Goal: Information Seeking & Learning: Check status

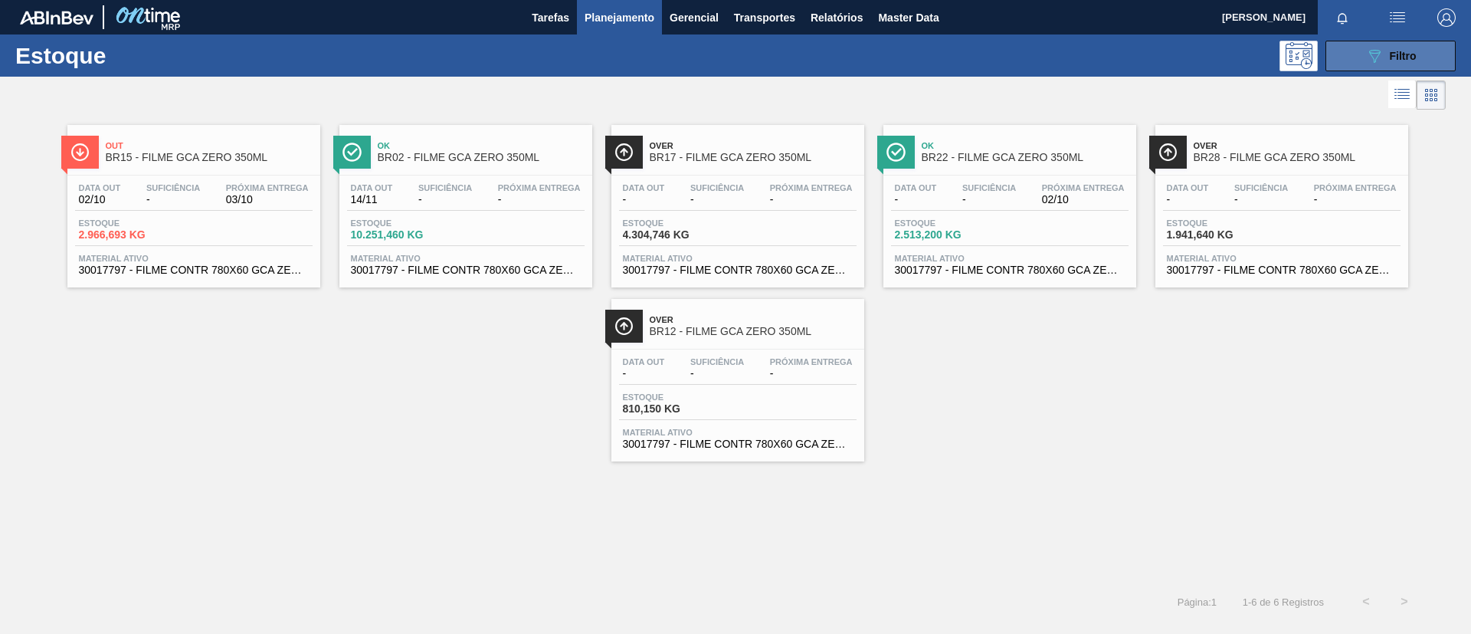
click at [1369, 48] on icon "089F7B8B-B2A5-4AFE-B5C0-19BA573D28AC" at bounding box center [1375, 56] width 18 height 18
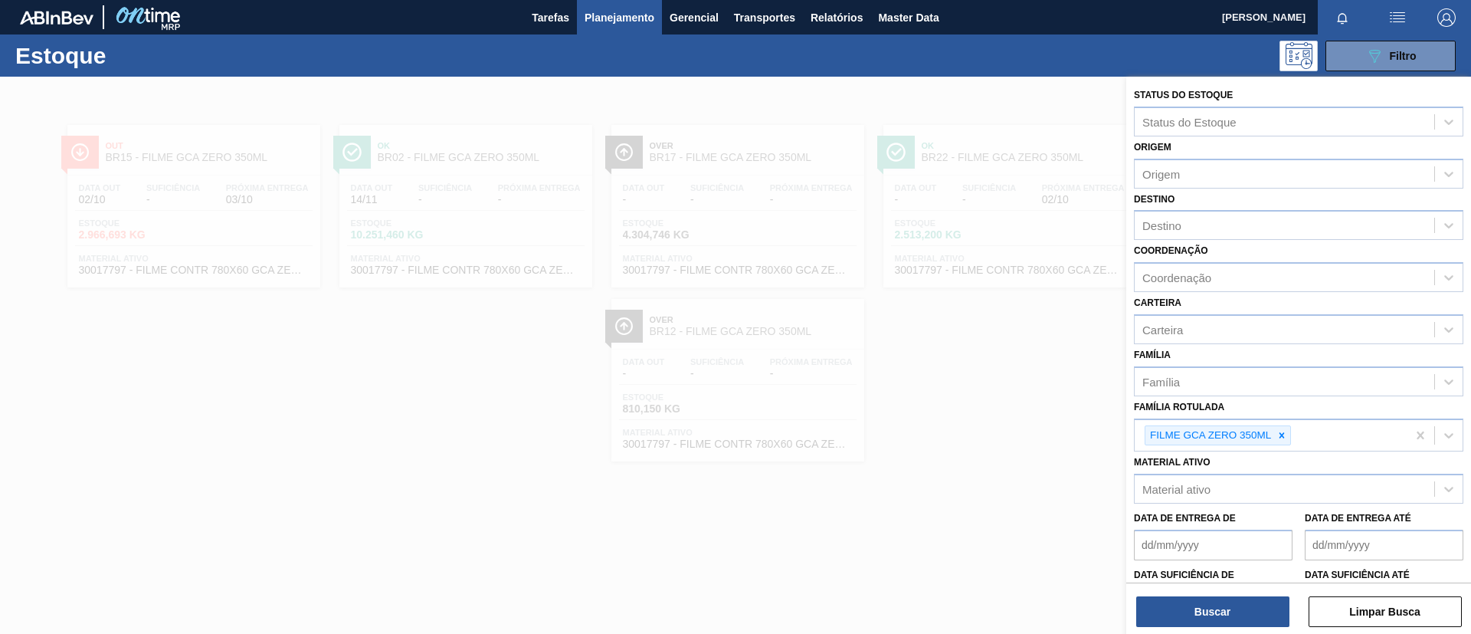
click at [1292, 457] on div "Material ativo Material ativo" at bounding box center [1299, 477] width 330 height 52
click at [1289, 441] on div at bounding box center [1282, 435] width 17 height 19
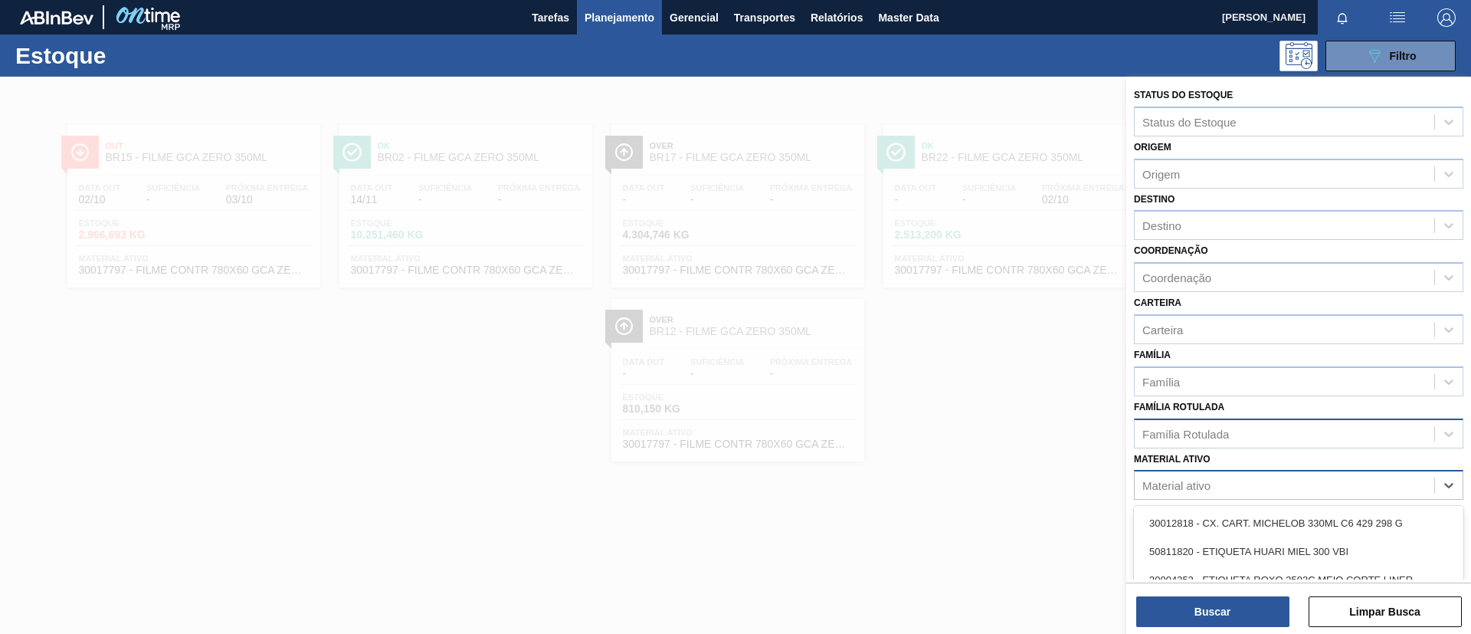
click at [1271, 497] on div "Material ativo" at bounding box center [1299, 485] width 330 height 30
paste ativo "30003071"
type ativo "30003071"
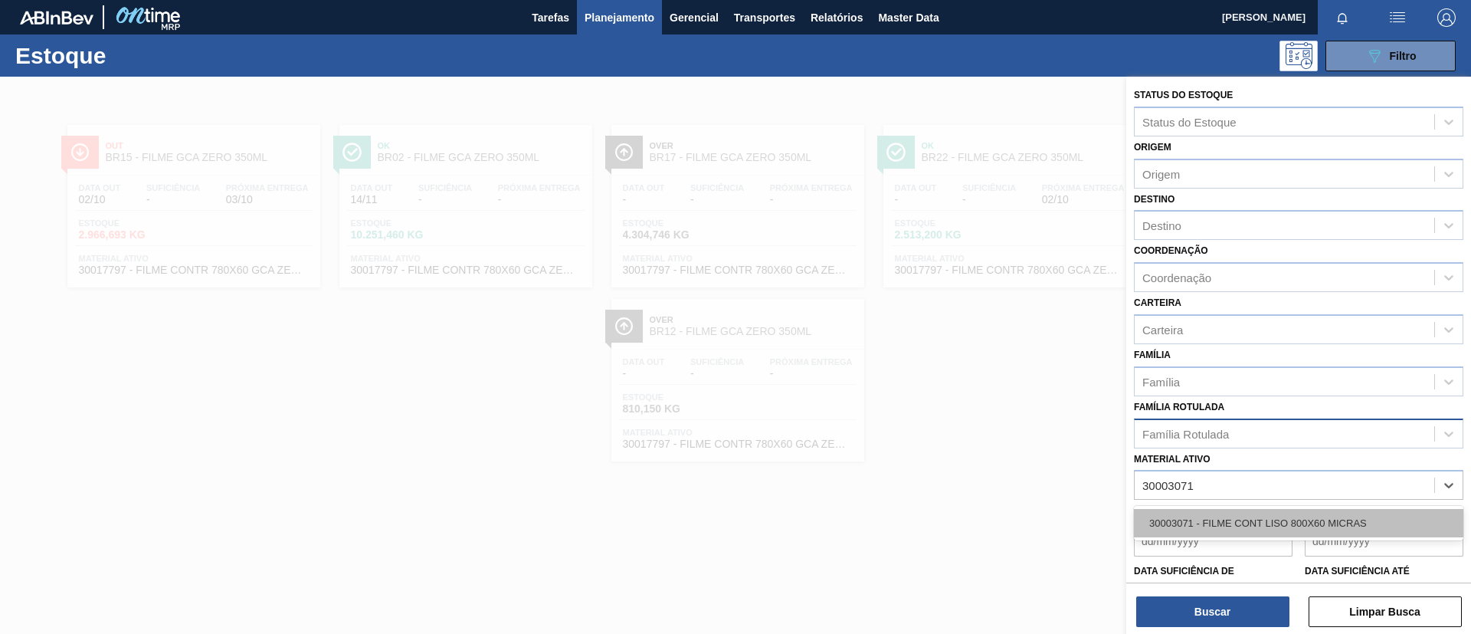
click at [1280, 524] on div "30003071 - FILME CONT LISO 800X60 MICRAS" at bounding box center [1299, 523] width 330 height 28
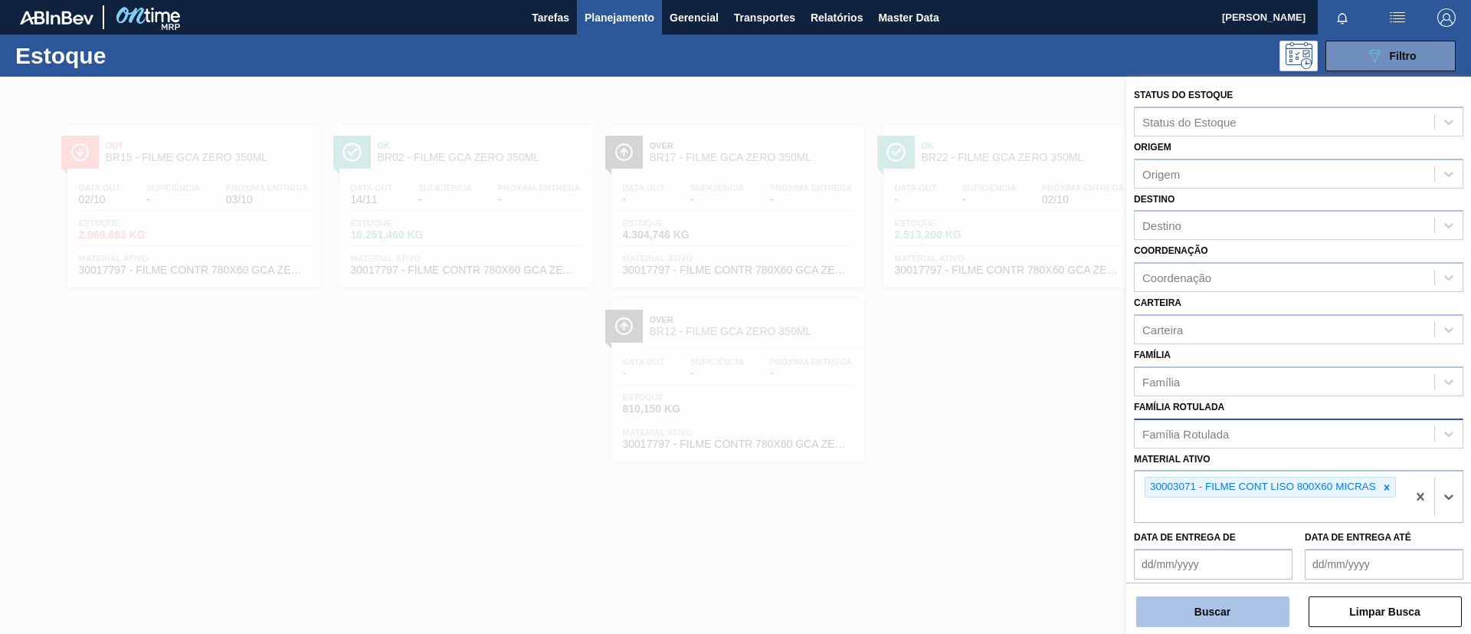
click at [1251, 602] on button "Buscar" at bounding box center [1212, 611] width 153 height 31
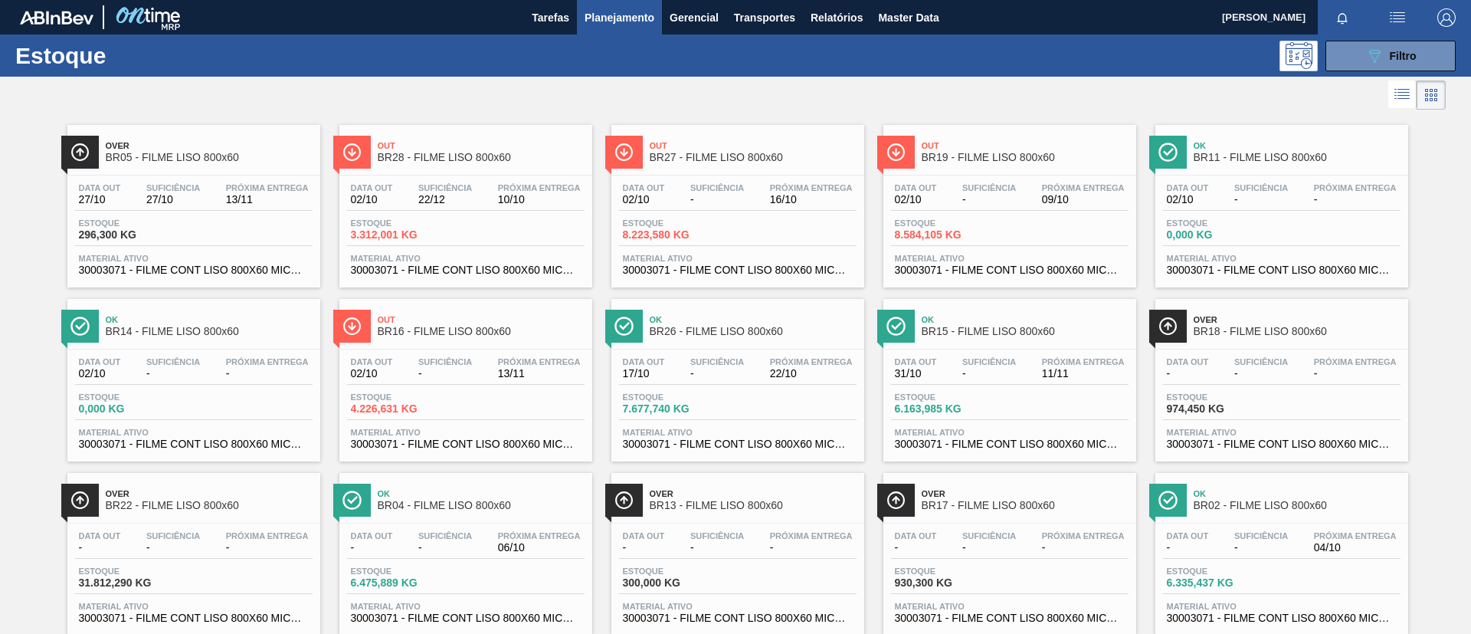
click at [1382, 37] on div "Estoque 089F7B8B-B2A5-4AFE-B5C0-19BA573D28AC Filtro" at bounding box center [735, 55] width 1471 height 42
click at [1387, 47] on div "089F7B8B-B2A5-4AFE-B5C0-19BA573D28AC Filtro" at bounding box center [1391, 56] width 51 height 18
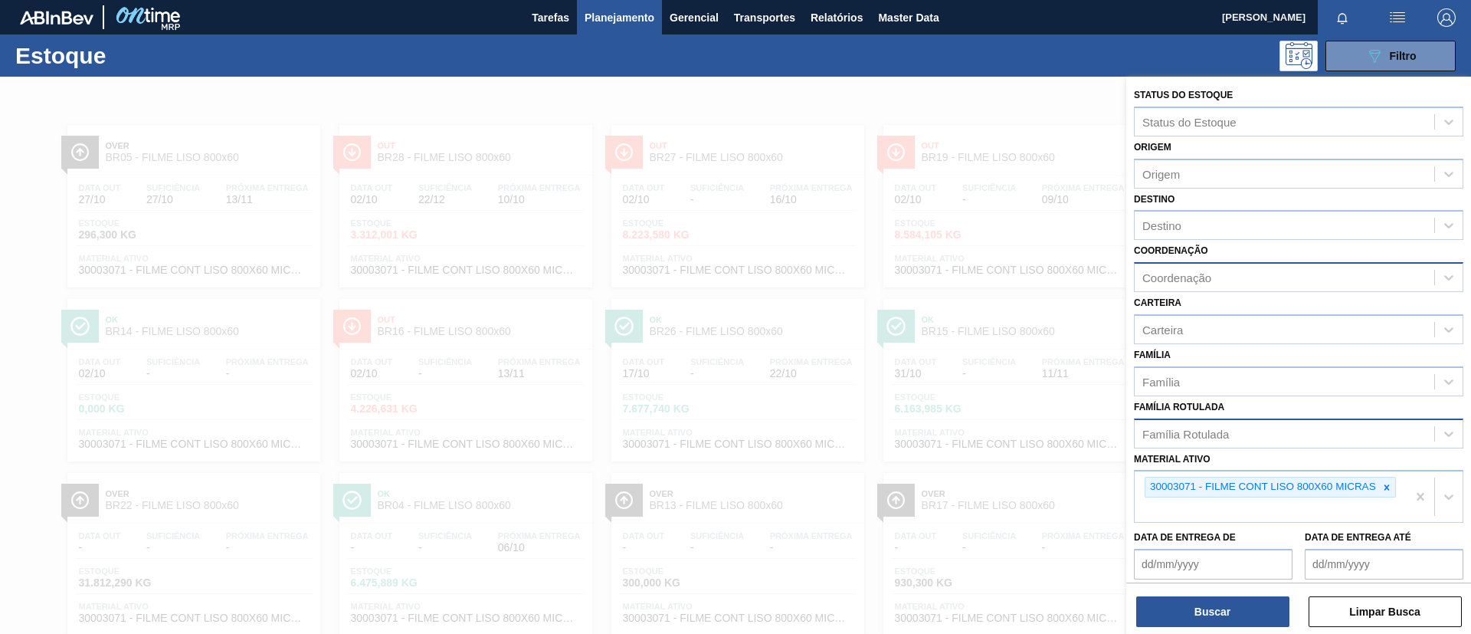
click at [1168, 275] on div "Coordenação" at bounding box center [1177, 277] width 69 height 13
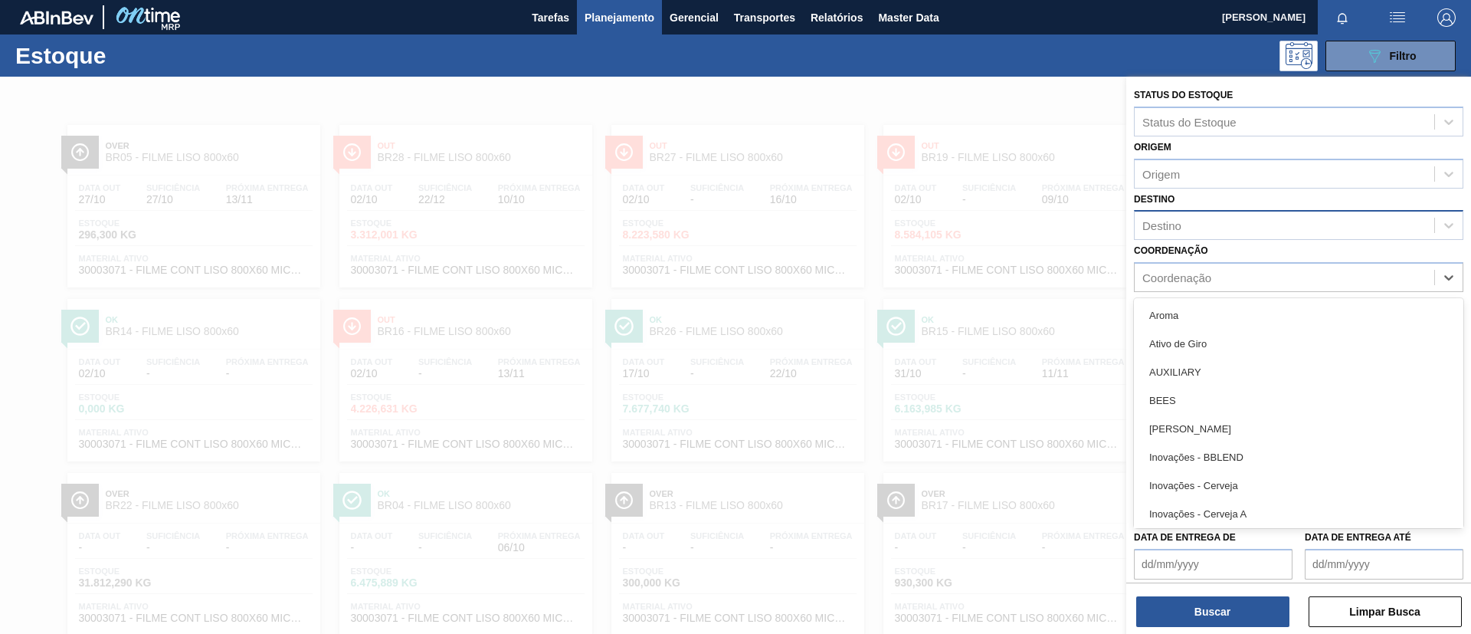
click at [1196, 213] on div "Destino" at bounding box center [1299, 225] width 330 height 30
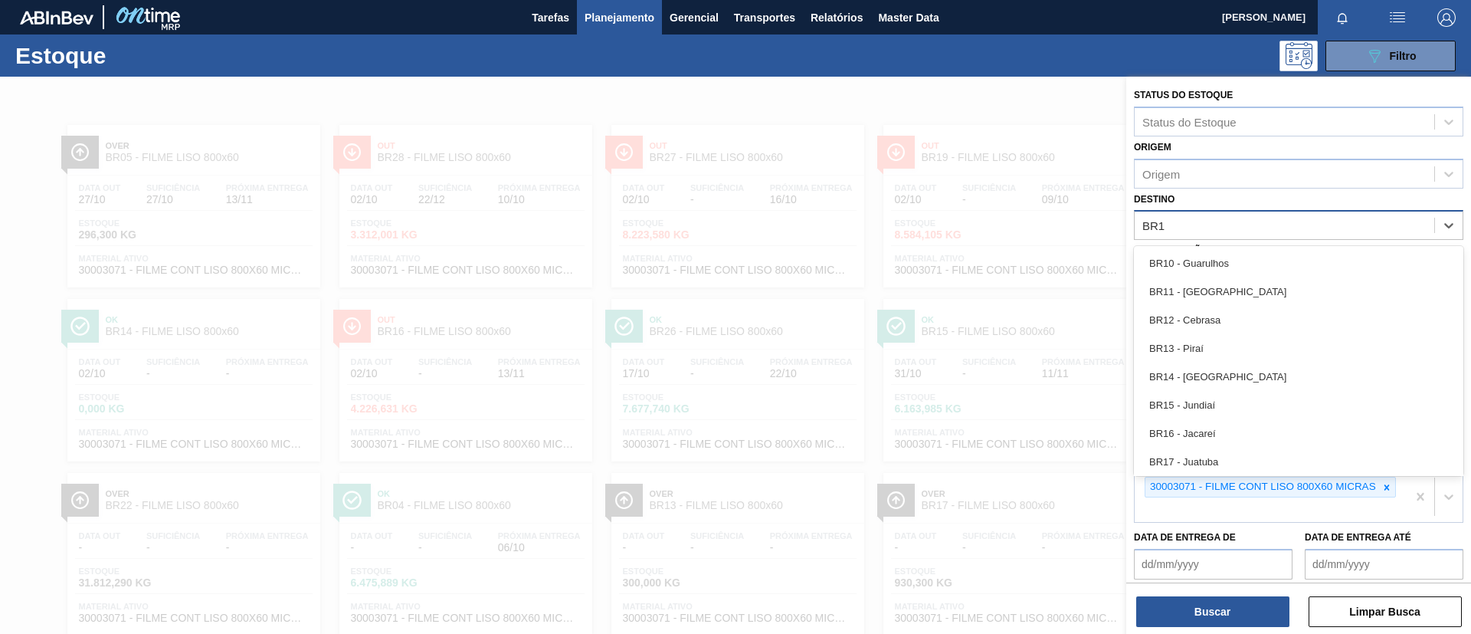
type input "BR18"
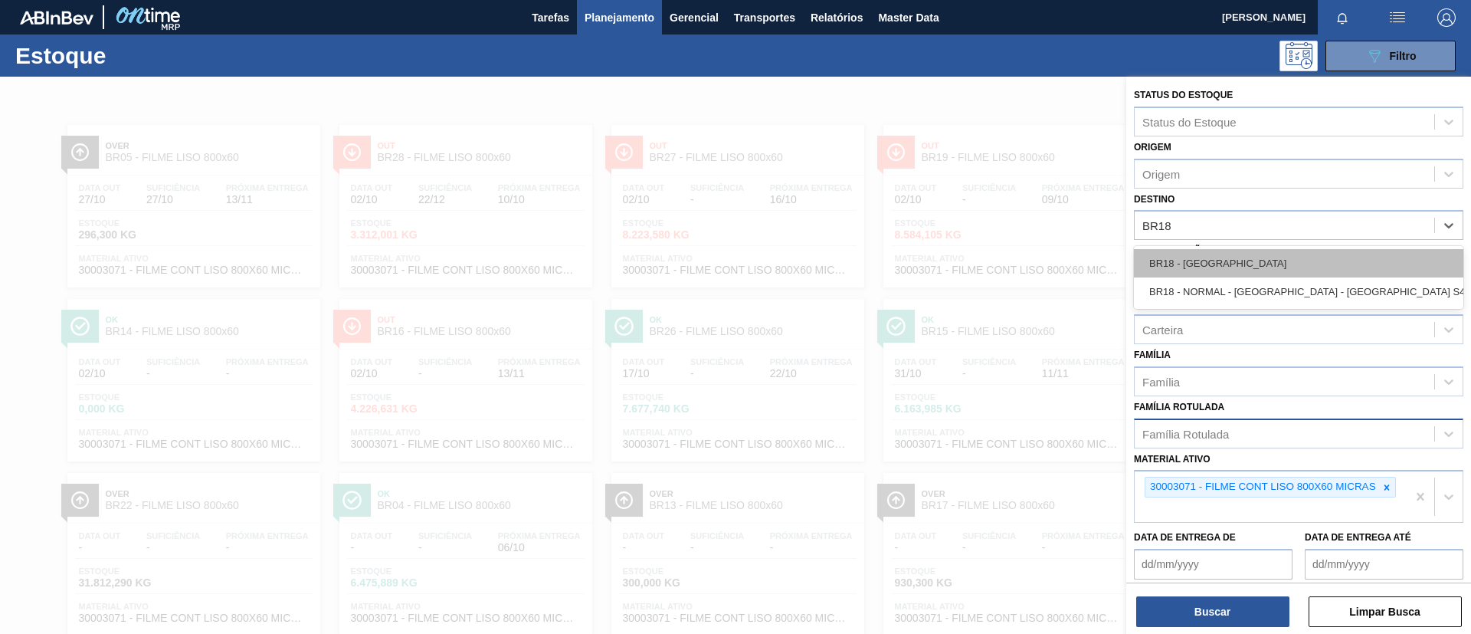
click at [1216, 250] on div "BR18 - [GEOGRAPHIC_DATA]" at bounding box center [1299, 263] width 330 height 28
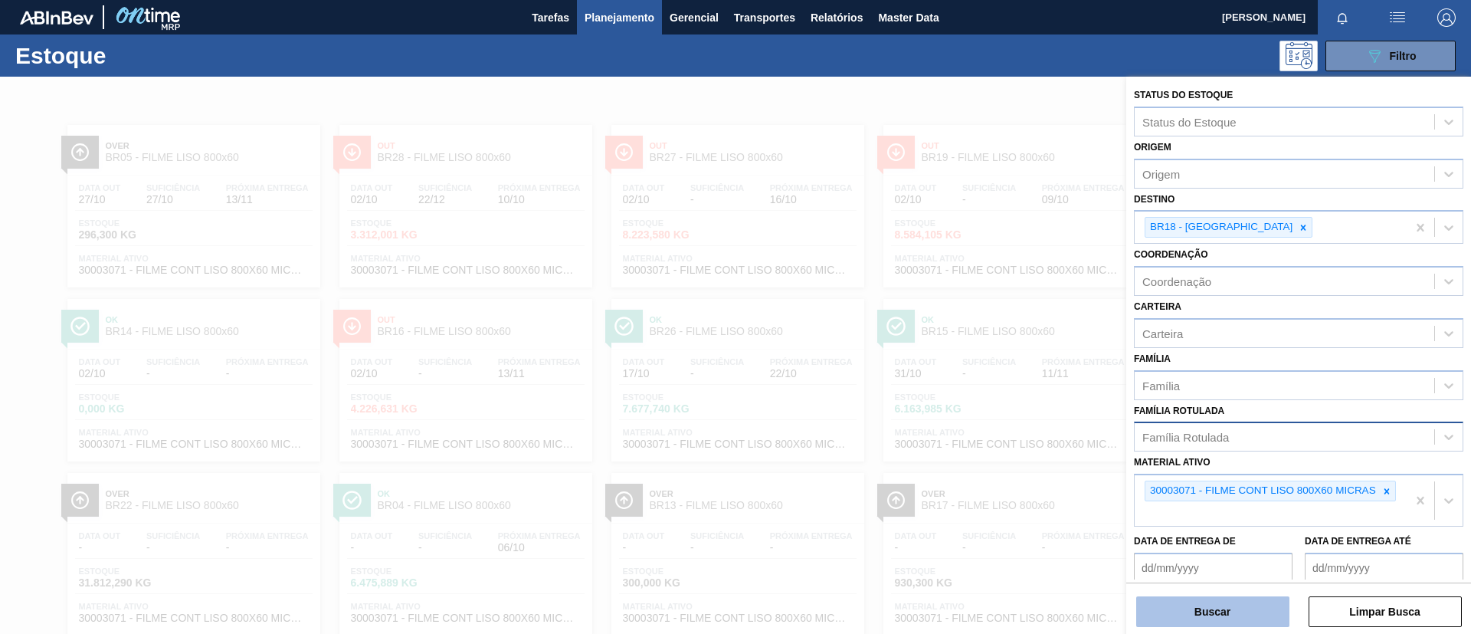
click at [1225, 612] on button "Buscar" at bounding box center [1212, 611] width 153 height 31
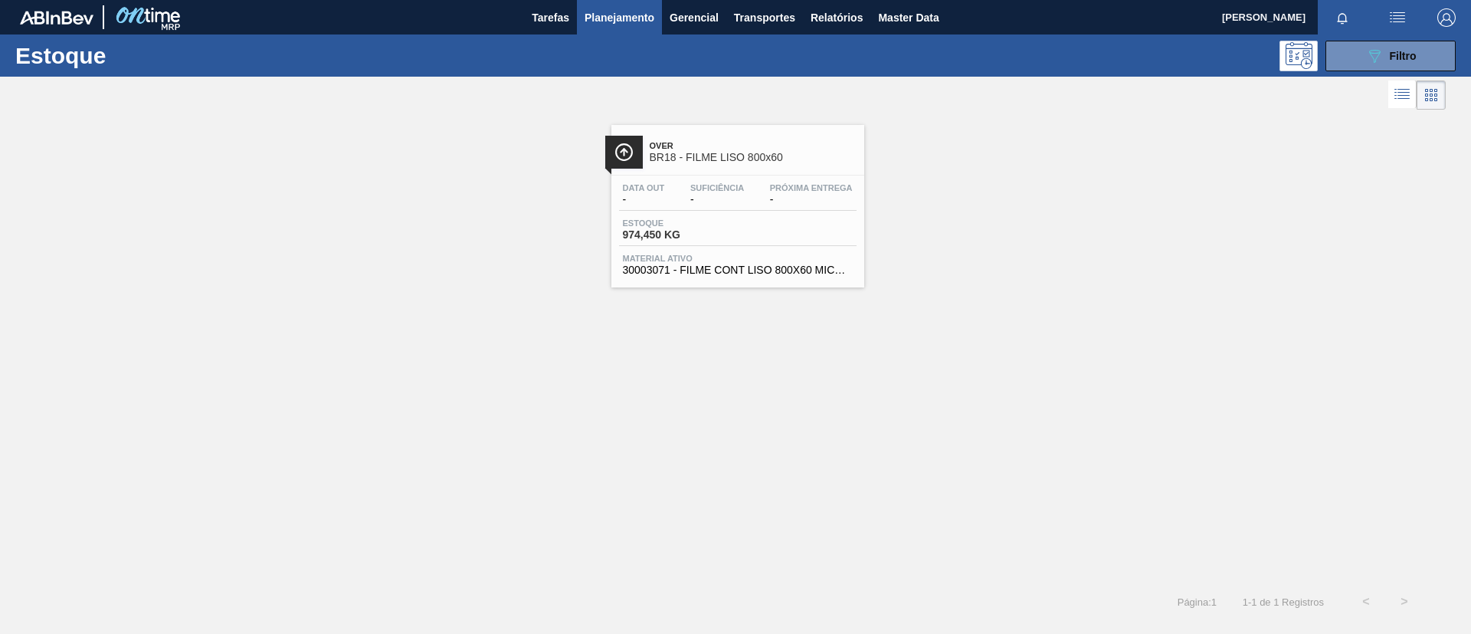
click at [835, 192] on span "Próxima Entrega" at bounding box center [811, 187] width 83 height 9
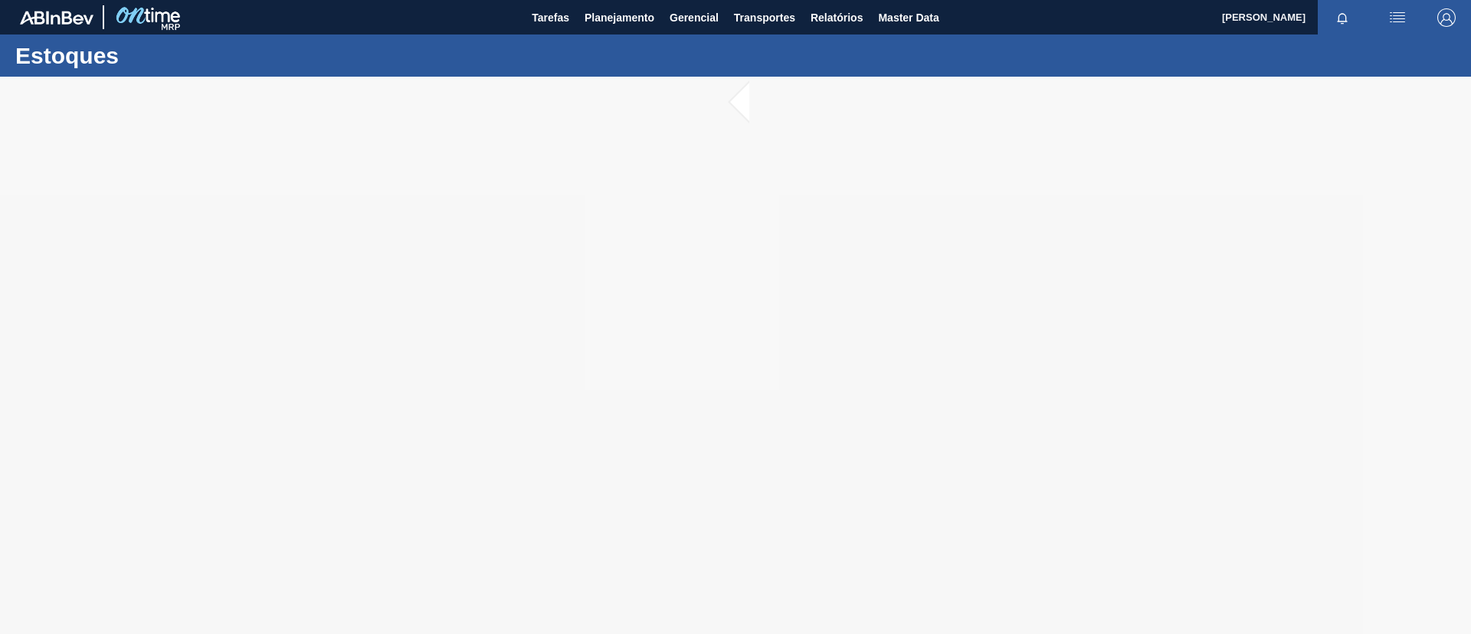
click at [219, 174] on div at bounding box center [735, 355] width 1471 height 557
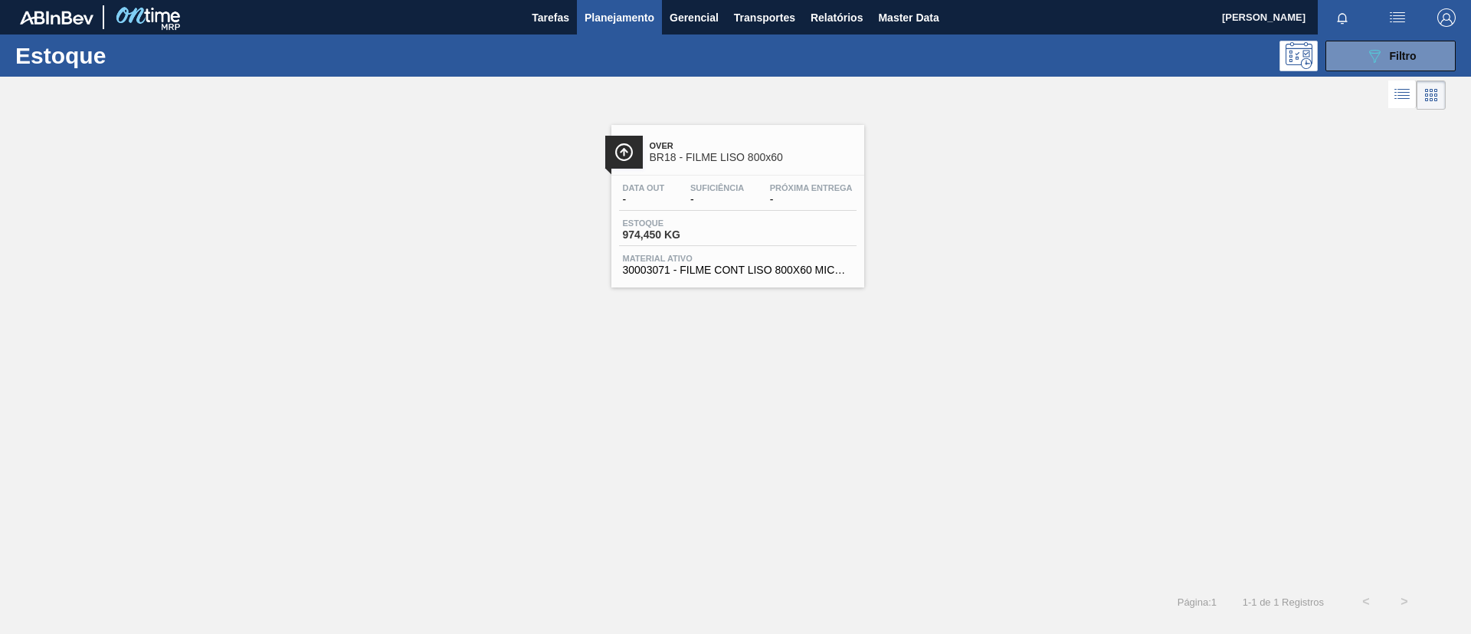
click at [1418, 39] on div "Estoque 089F7B8B-B2A5-4AFE-B5C0-19BA573D28AC Filtro" at bounding box center [735, 55] width 1471 height 42
click at [1423, 52] on button "089F7B8B-B2A5-4AFE-B5C0-19BA573D28AC Filtro" at bounding box center [1391, 56] width 130 height 31
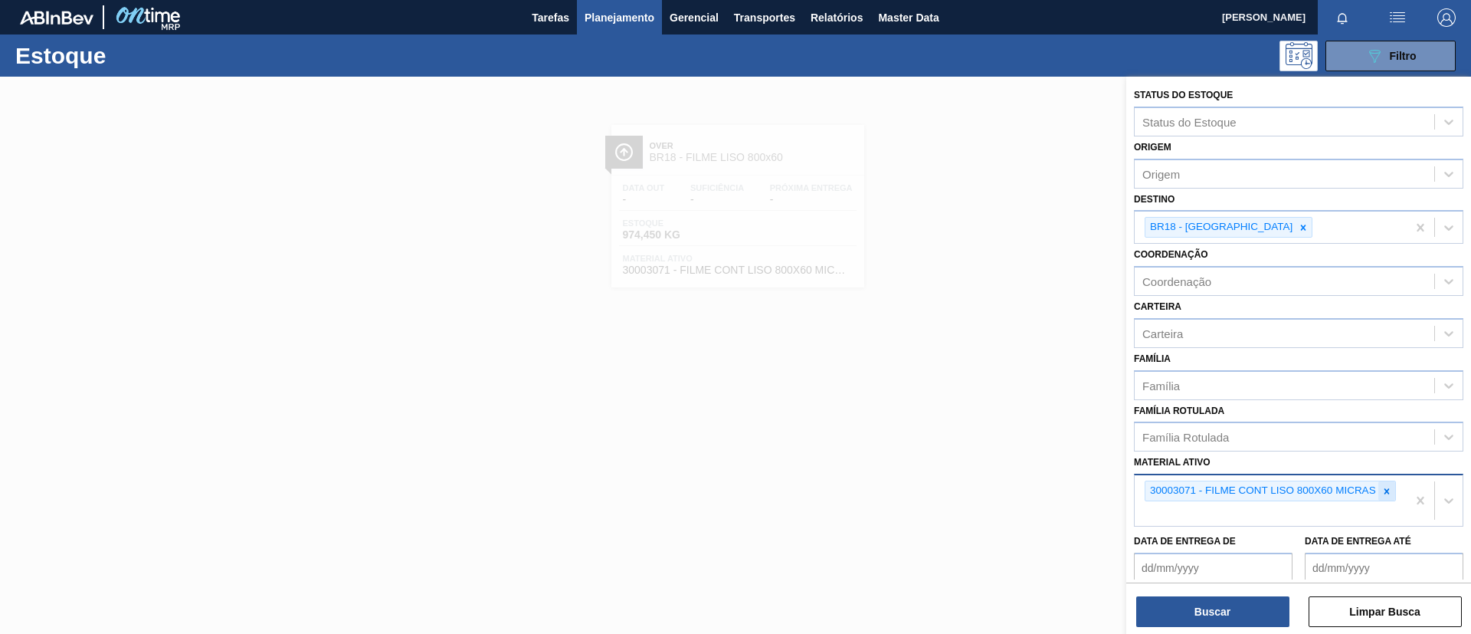
click at [1392, 490] on div at bounding box center [1387, 490] width 17 height 19
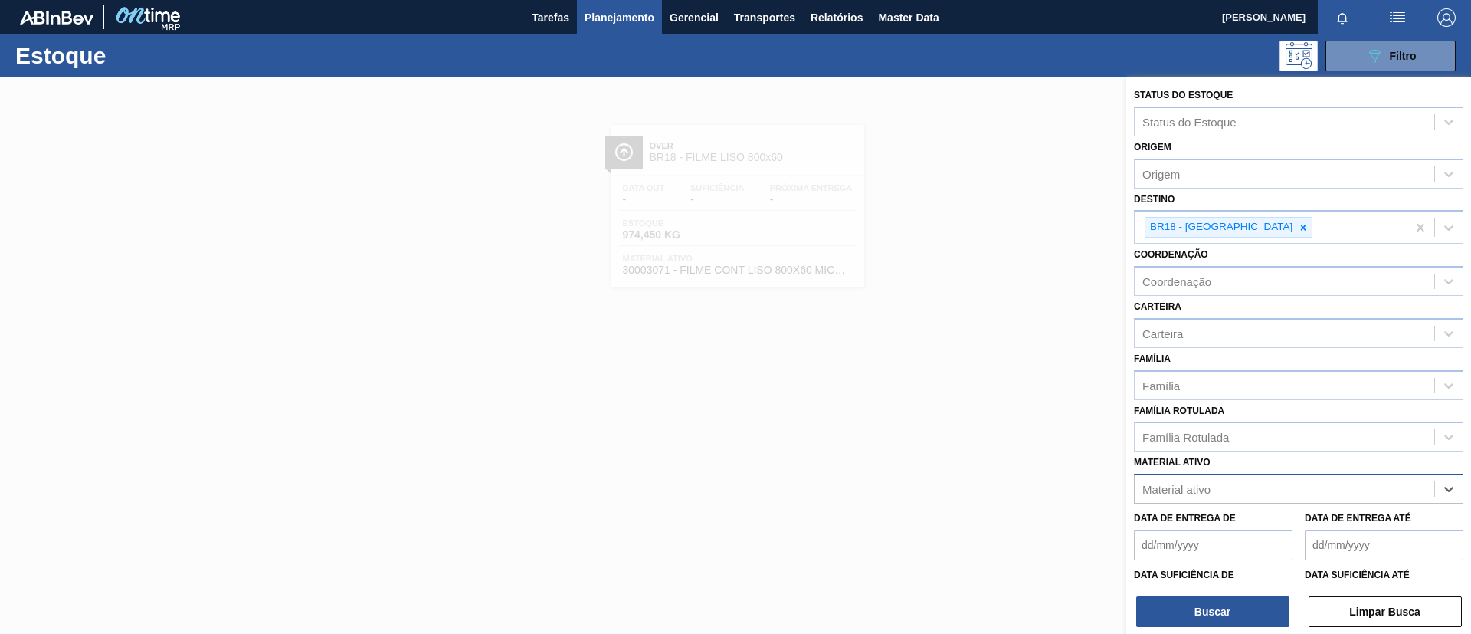
click at [1297, 404] on div "Família Rotulada Família Rotulada" at bounding box center [1299, 426] width 330 height 52
click at [1295, 392] on div "Família" at bounding box center [1285, 385] width 300 height 22
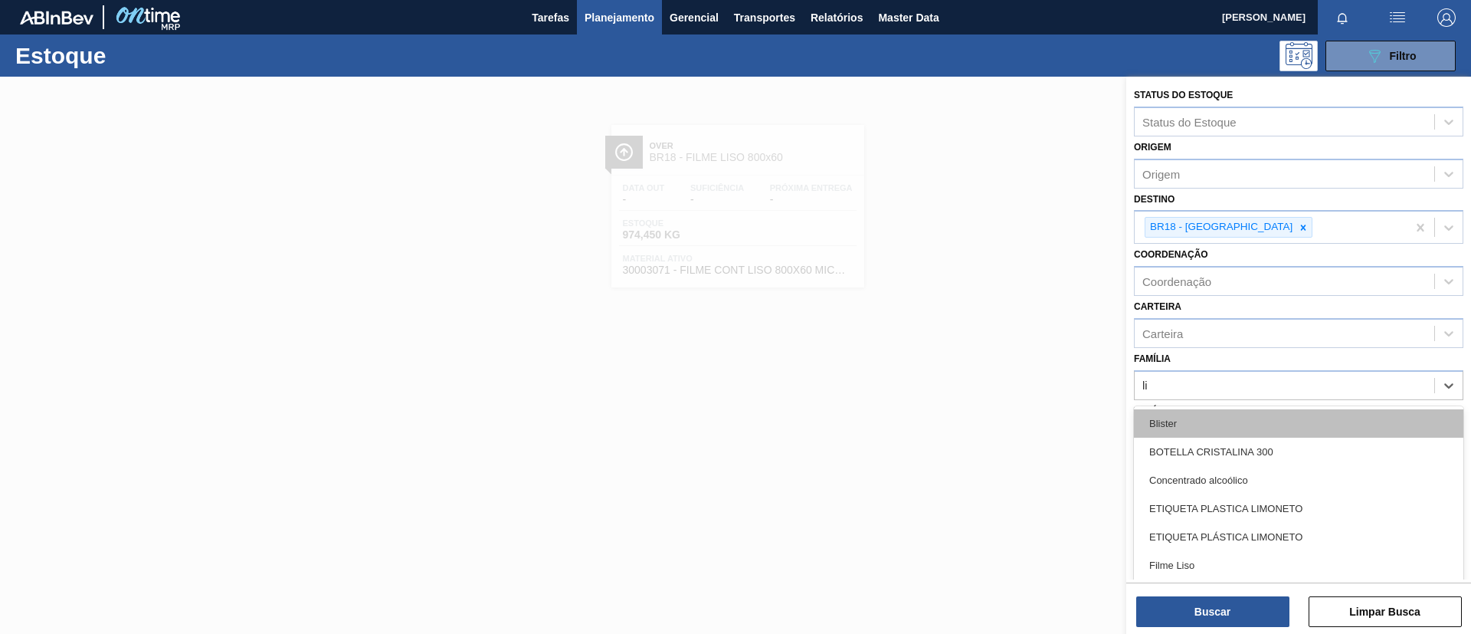
type input "lis"
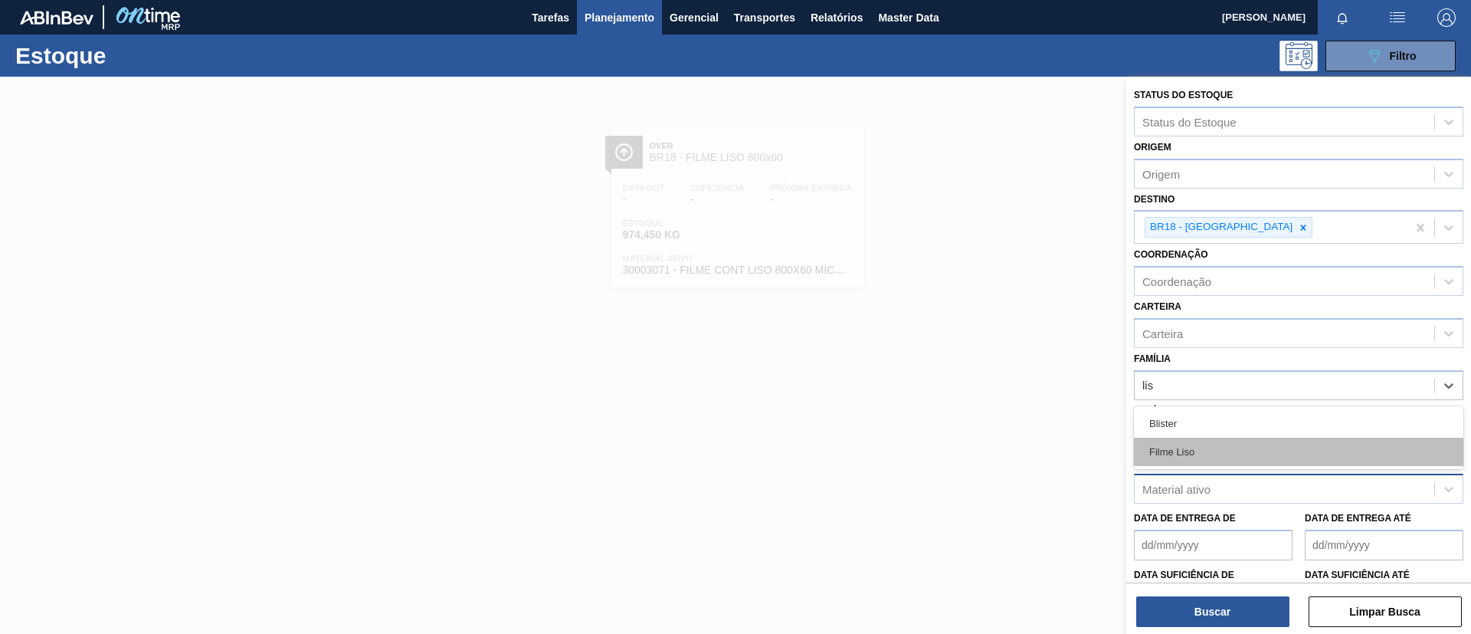
click at [1267, 441] on div "Filme Liso" at bounding box center [1299, 452] width 330 height 28
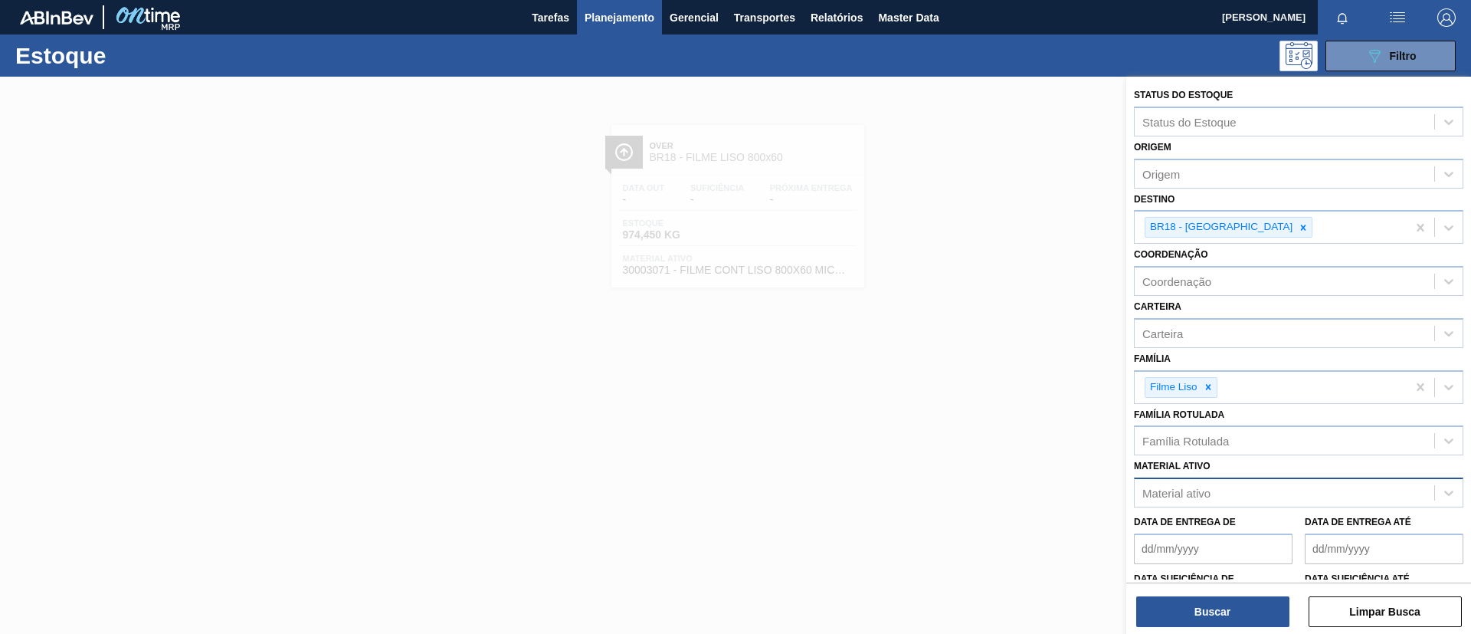
click at [1248, 592] on div "Buscar Limpar Busca" at bounding box center [1298, 603] width 345 height 43
click at [1248, 601] on button "Buscar" at bounding box center [1212, 611] width 153 height 31
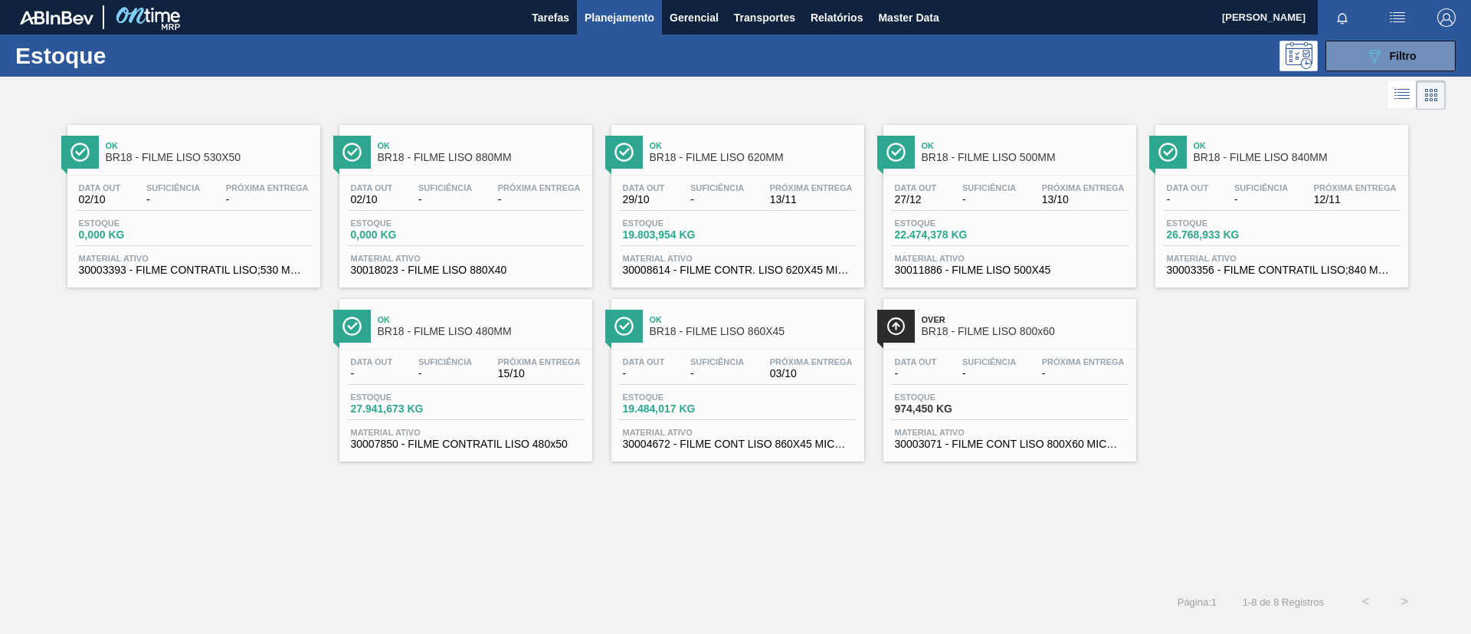
click at [1255, 183] on span "Suficiência" at bounding box center [1262, 187] width 54 height 9
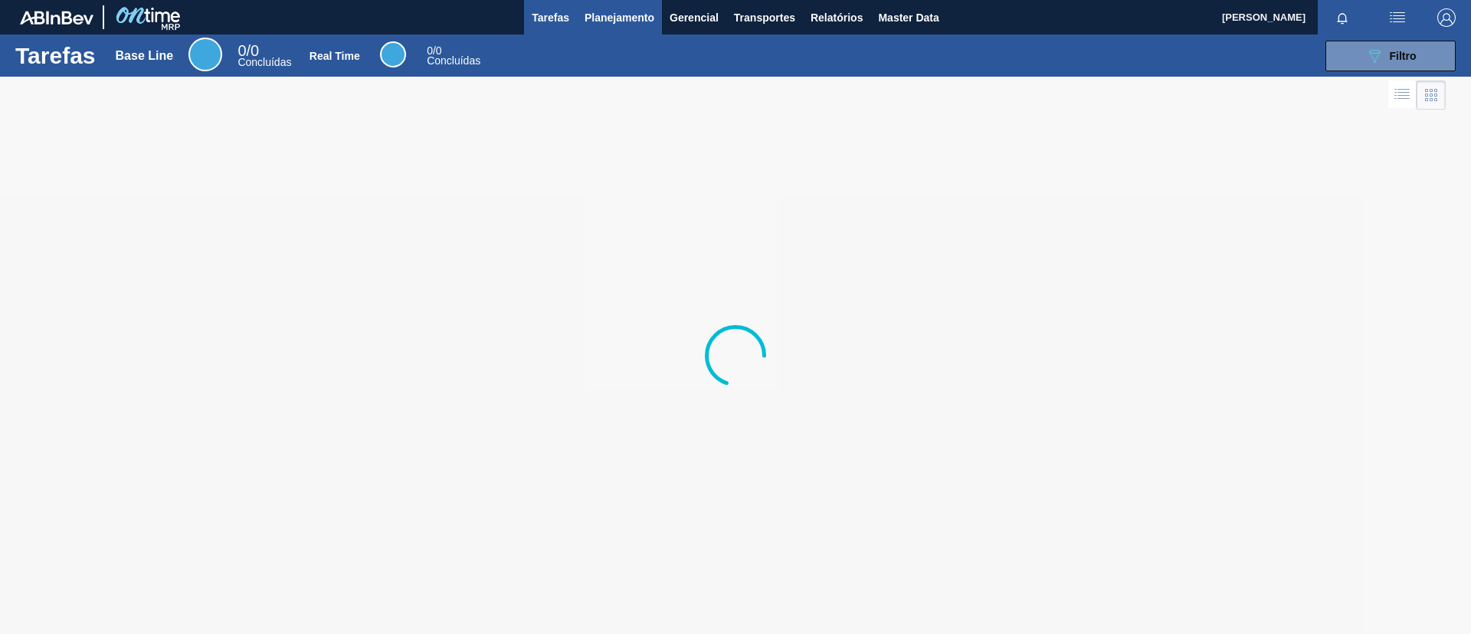
click at [585, 22] on span "Planejamento" at bounding box center [620, 17] width 70 height 18
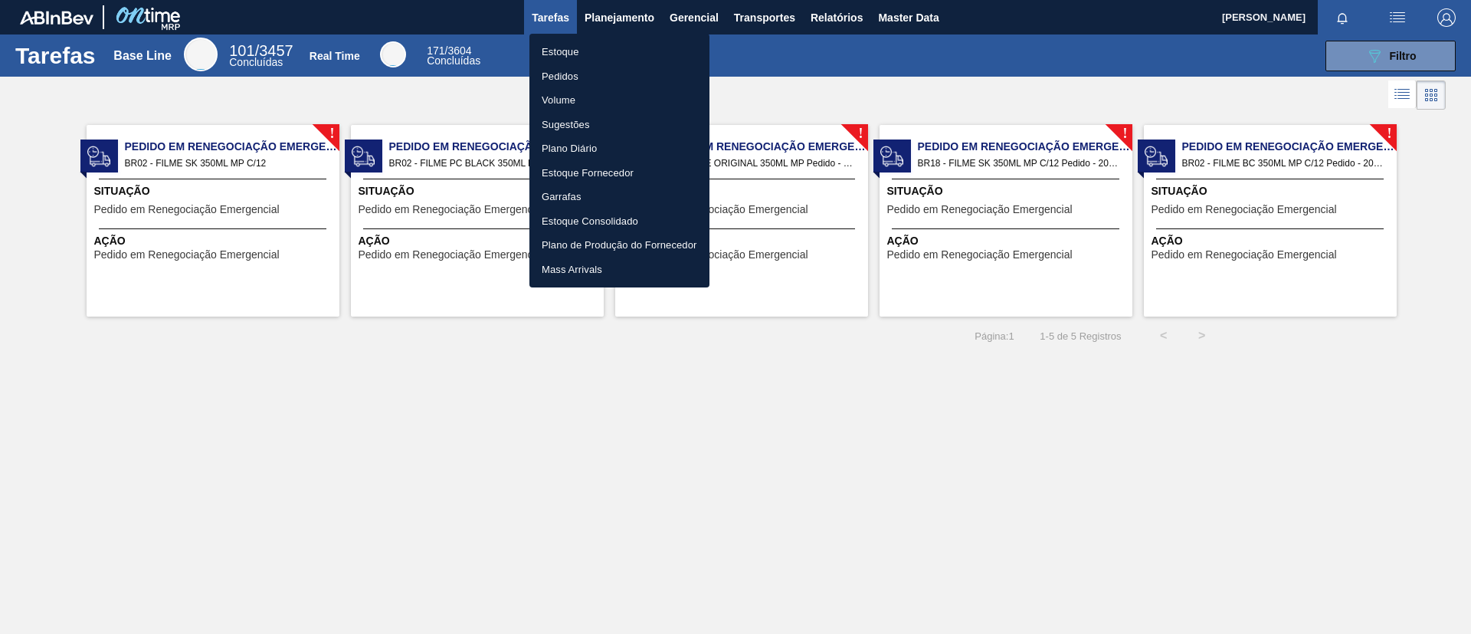
click at [566, 40] on li "Estoque" at bounding box center [620, 52] width 180 height 25
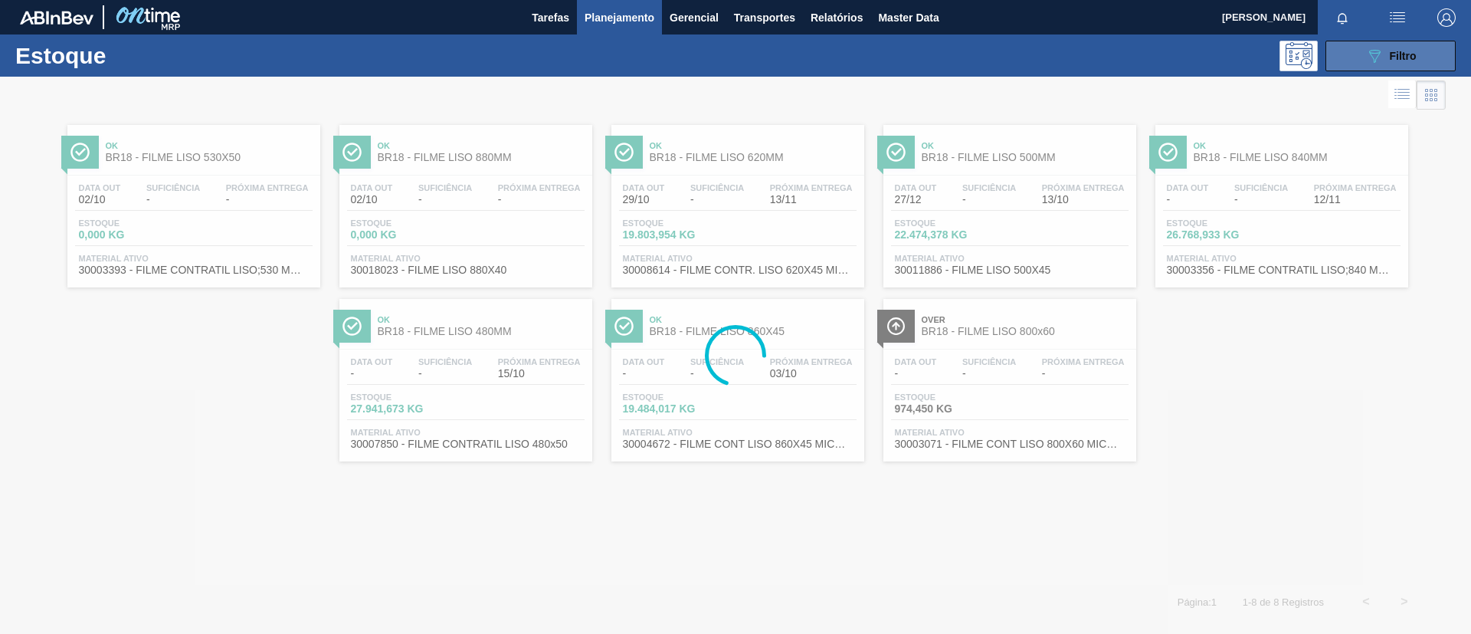
click at [1384, 65] on button "089F7B8B-B2A5-4AFE-B5C0-19BA573D28AC Filtro" at bounding box center [1391, 56] width 130 height 31
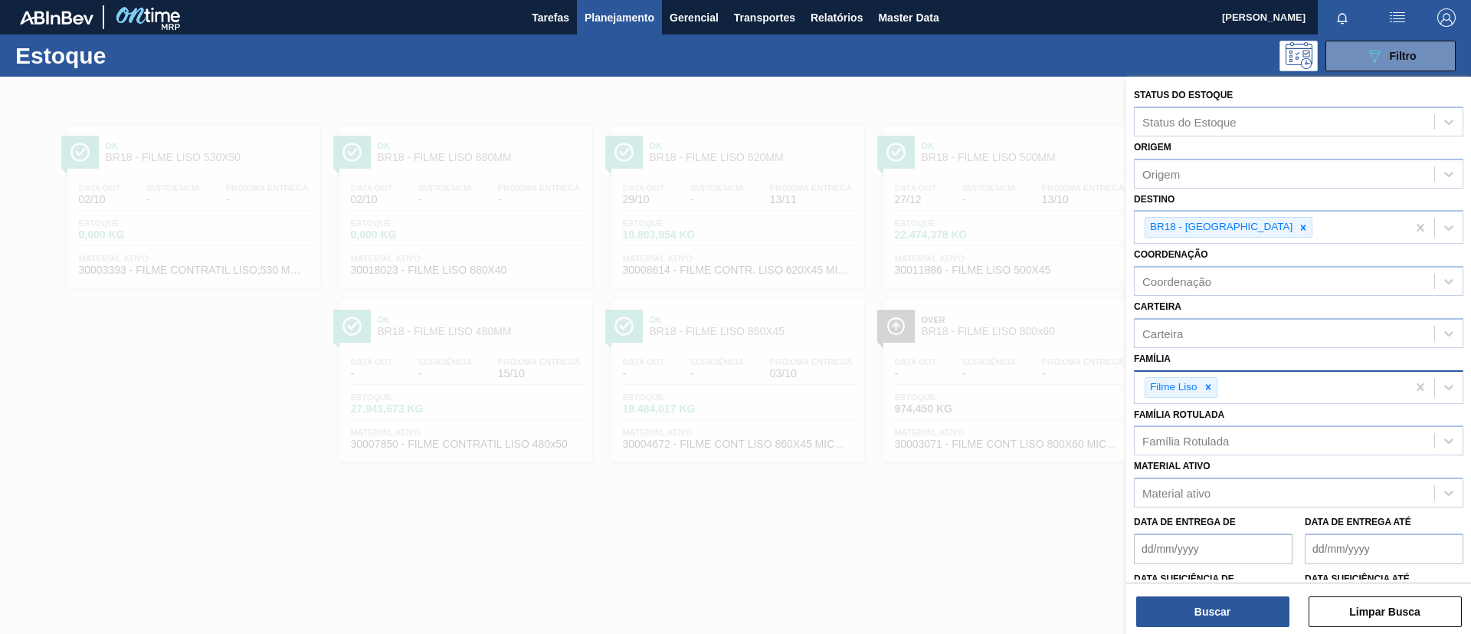
click at [1198, 381] on div "Filme Liso" at bounding box center [1173, 387] width 54 height 19
click at [1209, 392] on div at bounding box center [1208, 387] width 17 height 19
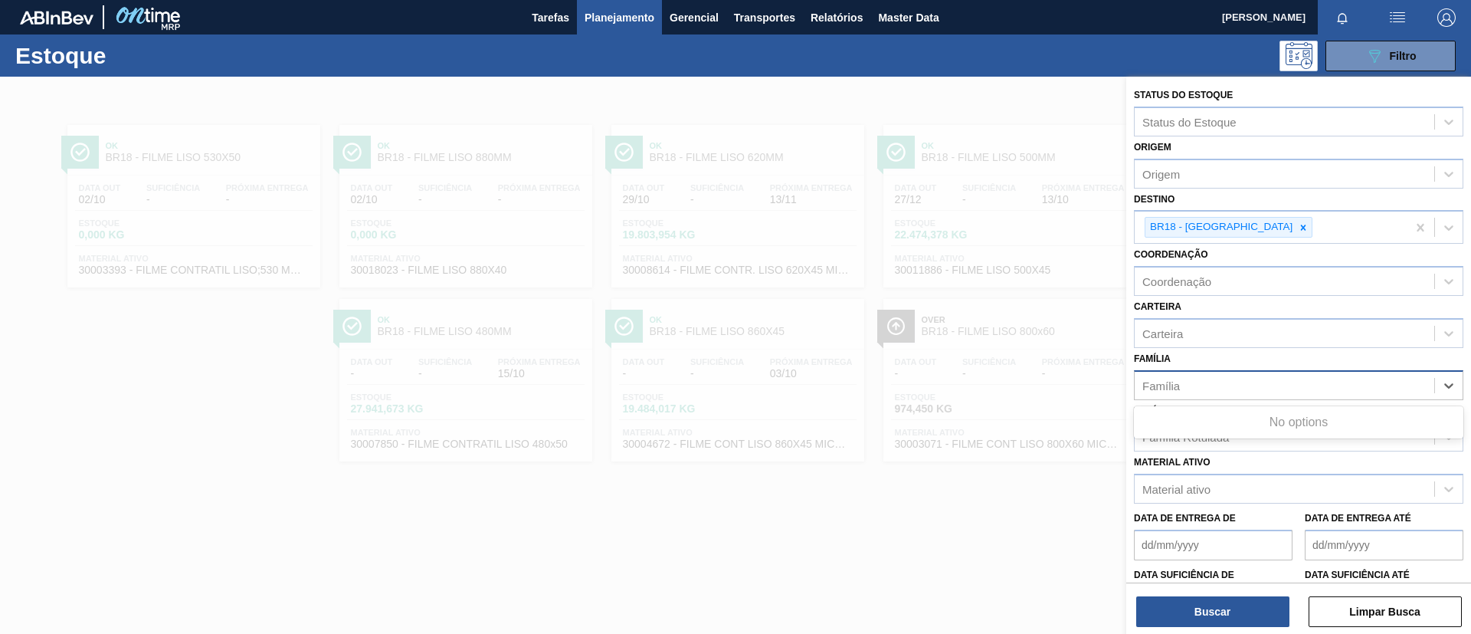
click at [1214, 368] on div "Família option Filme Liso, deselected. Use Up and Down to choose options, press…" at bounding box center [1299, 374] width 330 height 52
click at [1215, 423] on div "Família Rotulada" at bounding box center [1299, 436] width 330 height 30
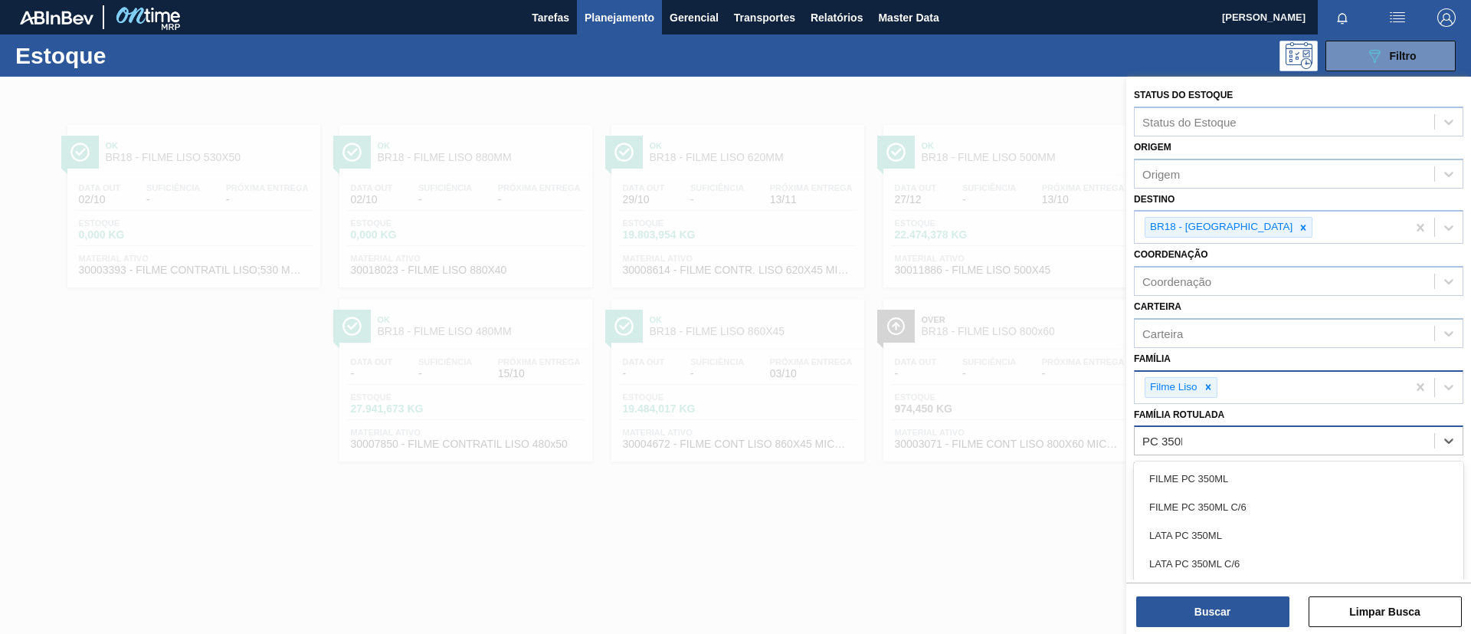
type Rotulada "PC 350ML"
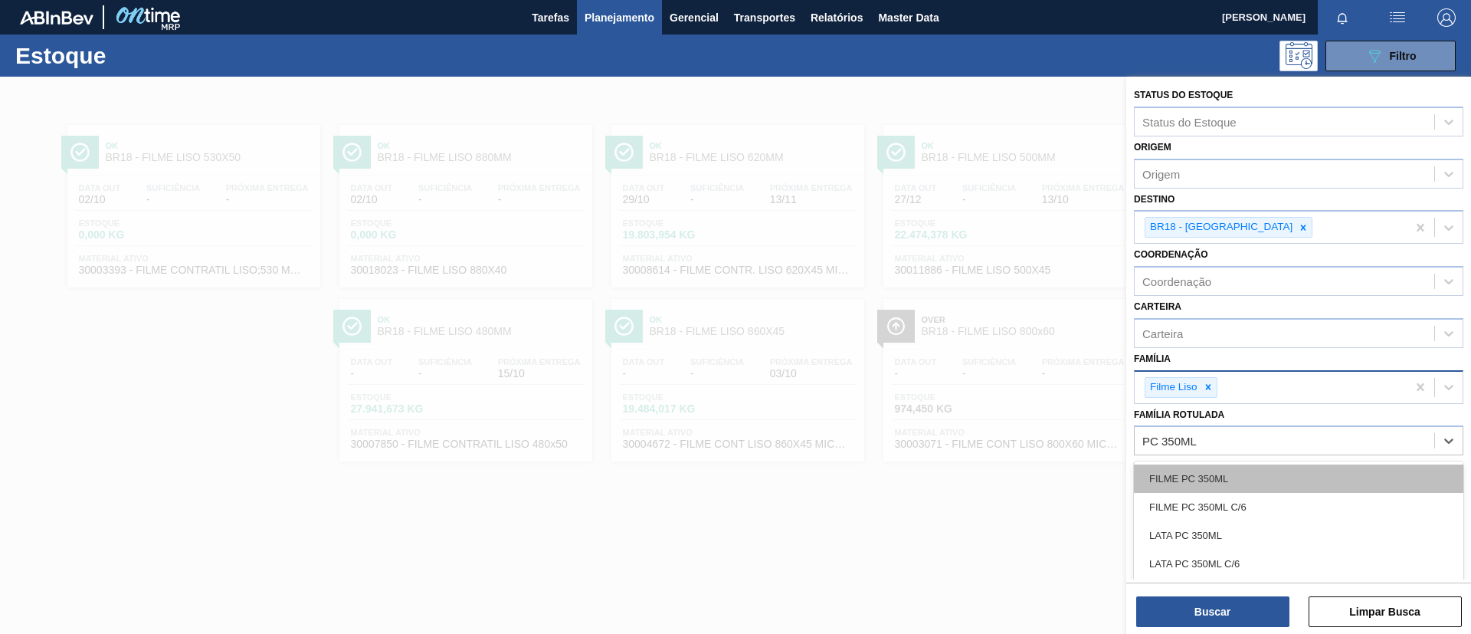
click at [1252, 474] on div "FILME PC 350ML" at bounding box center [1299, 478] width 330 height 28
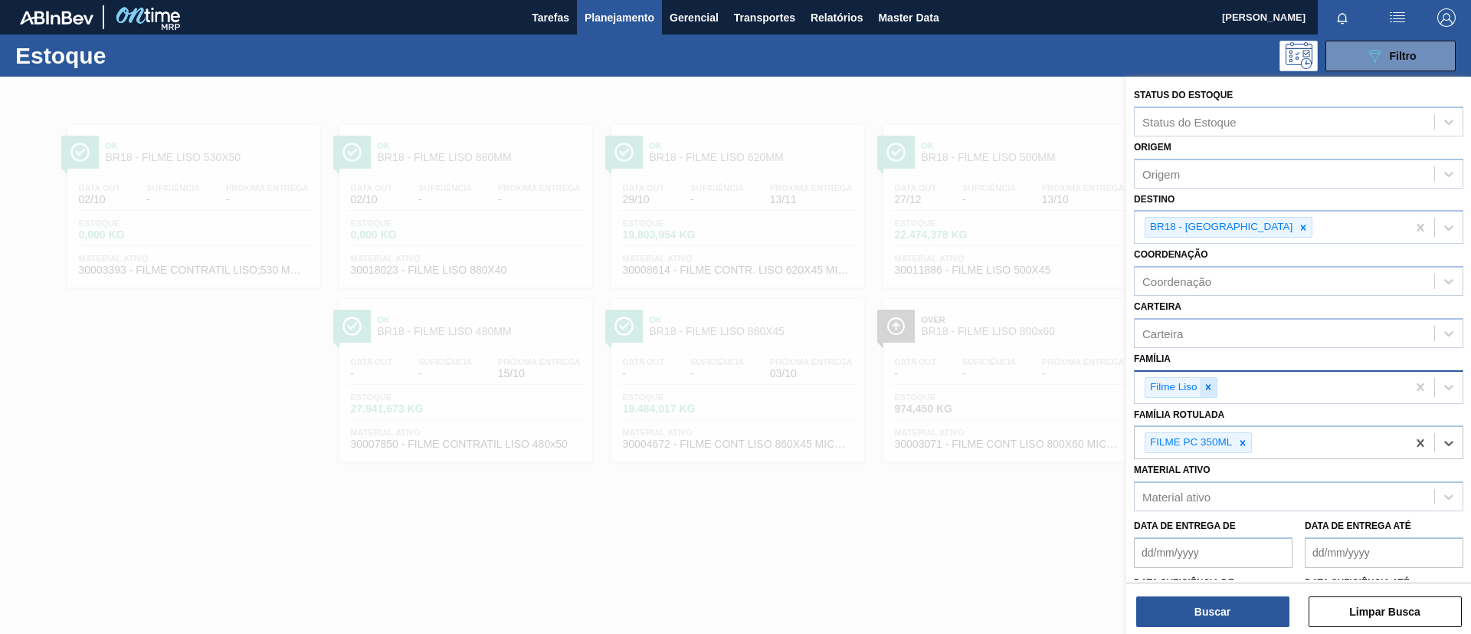
click at [1213, 387] on icon at bounding box center [1208, 387] width 11 height 11
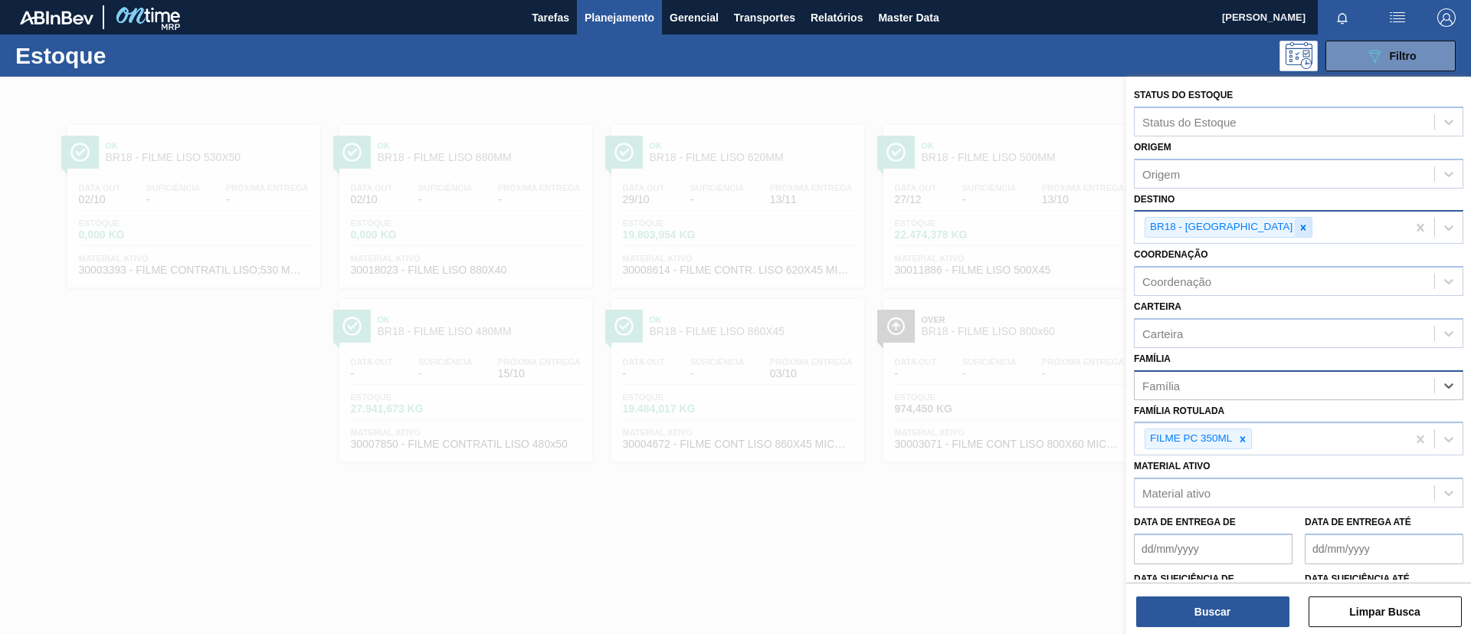
click at [1298, 225] on icon at bounding box center [1303, 227] width 11 height 11
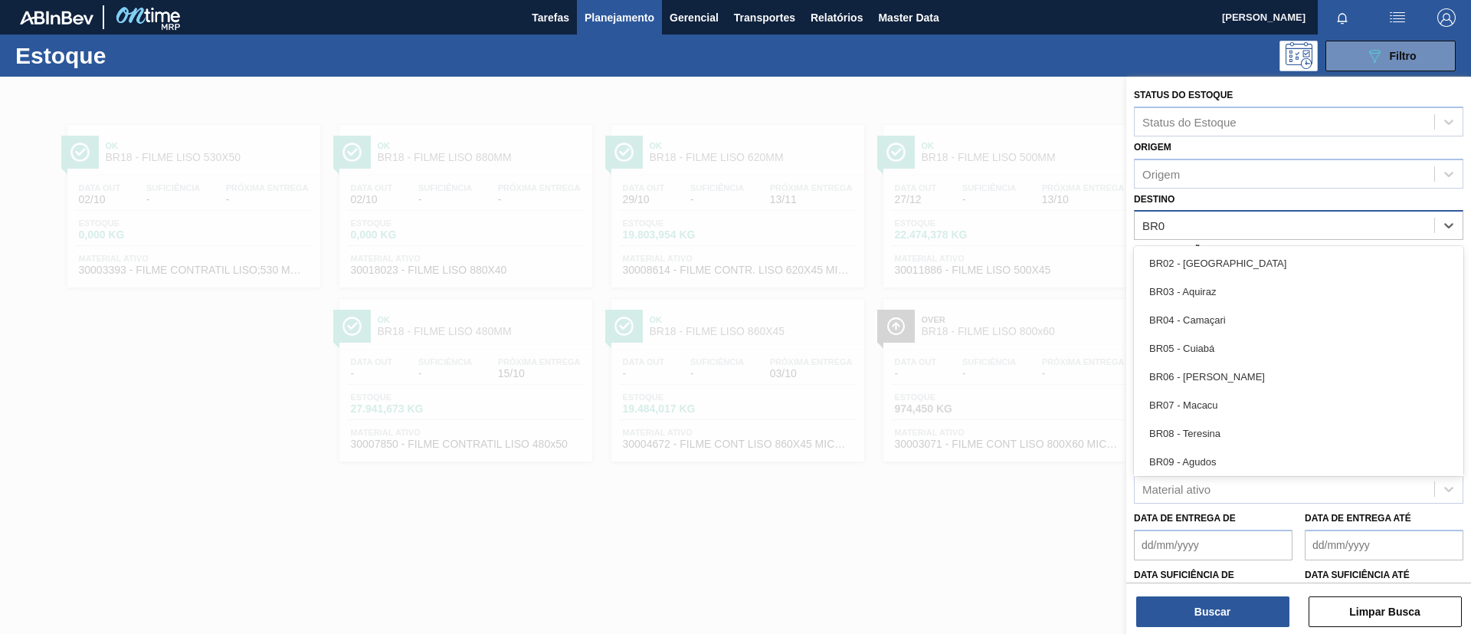
type input "BR07"
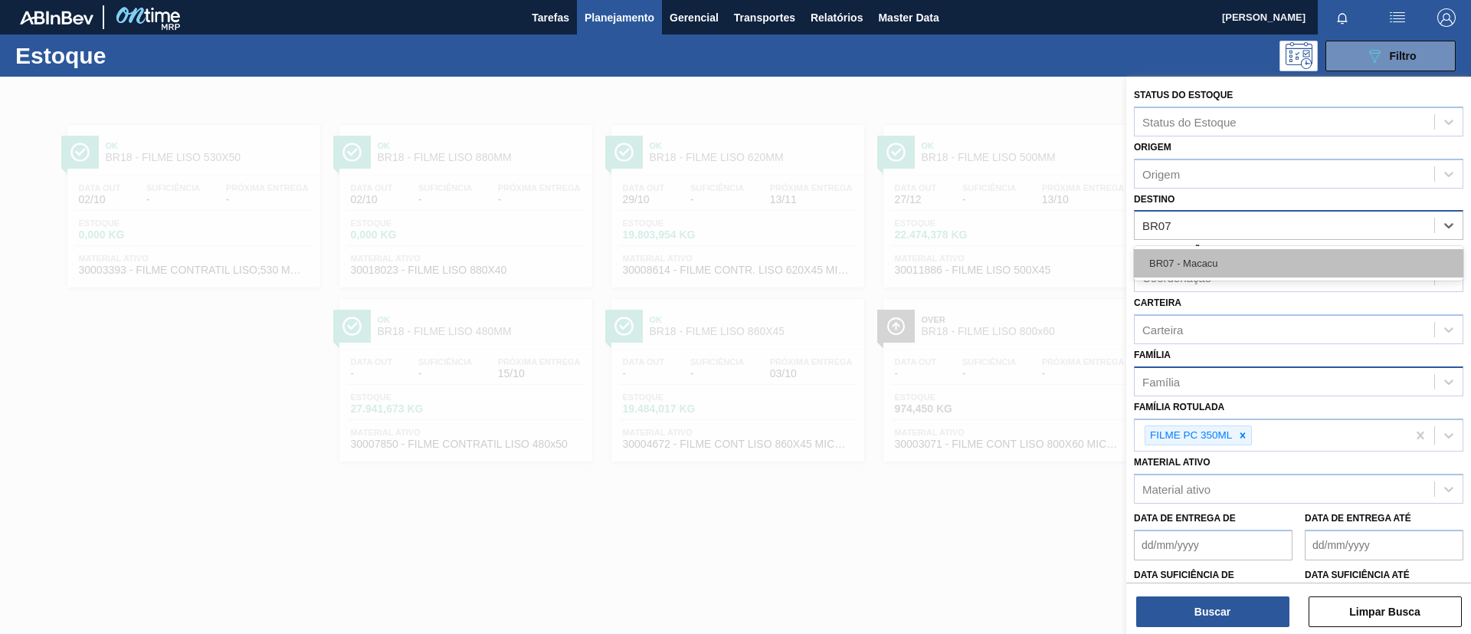
click at [1258, 257] on div "BR07 - Macacu" at bounding box center [1299, 263] width 330 height 28
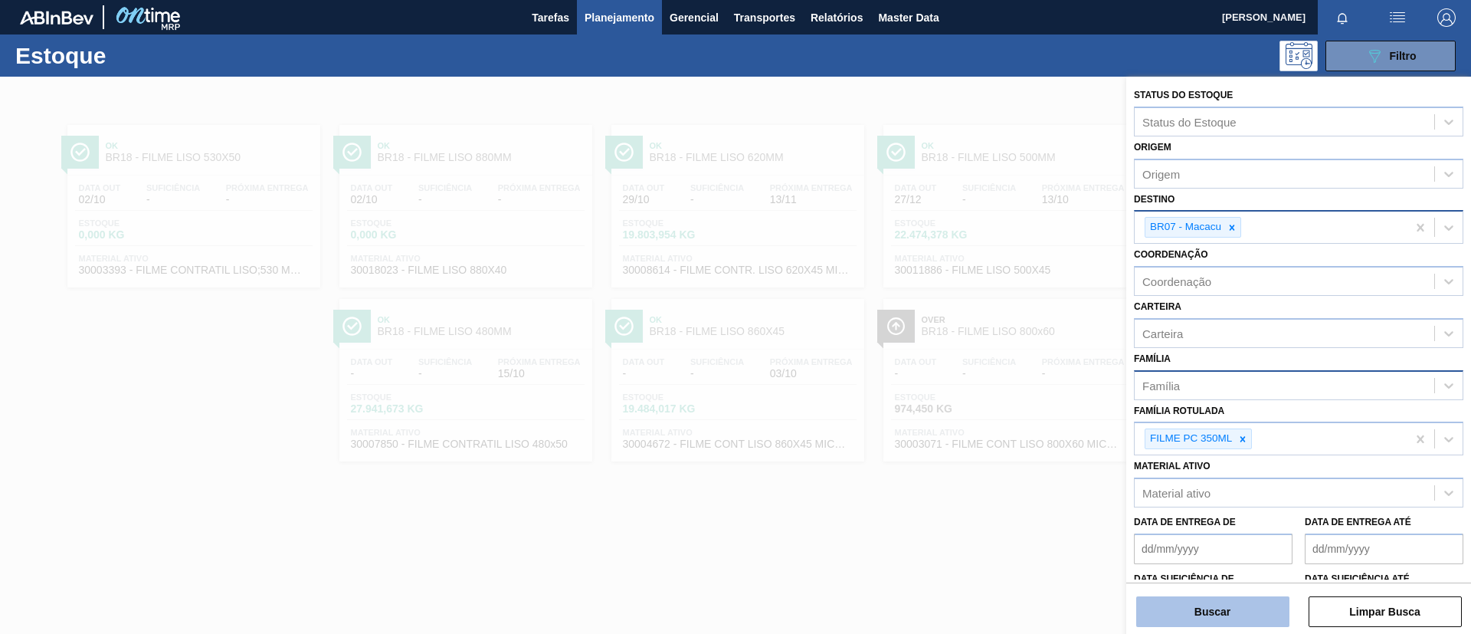
click at [1248, 610] on button "Buscar" at bounding box center [1212, 611] width 153 height 31
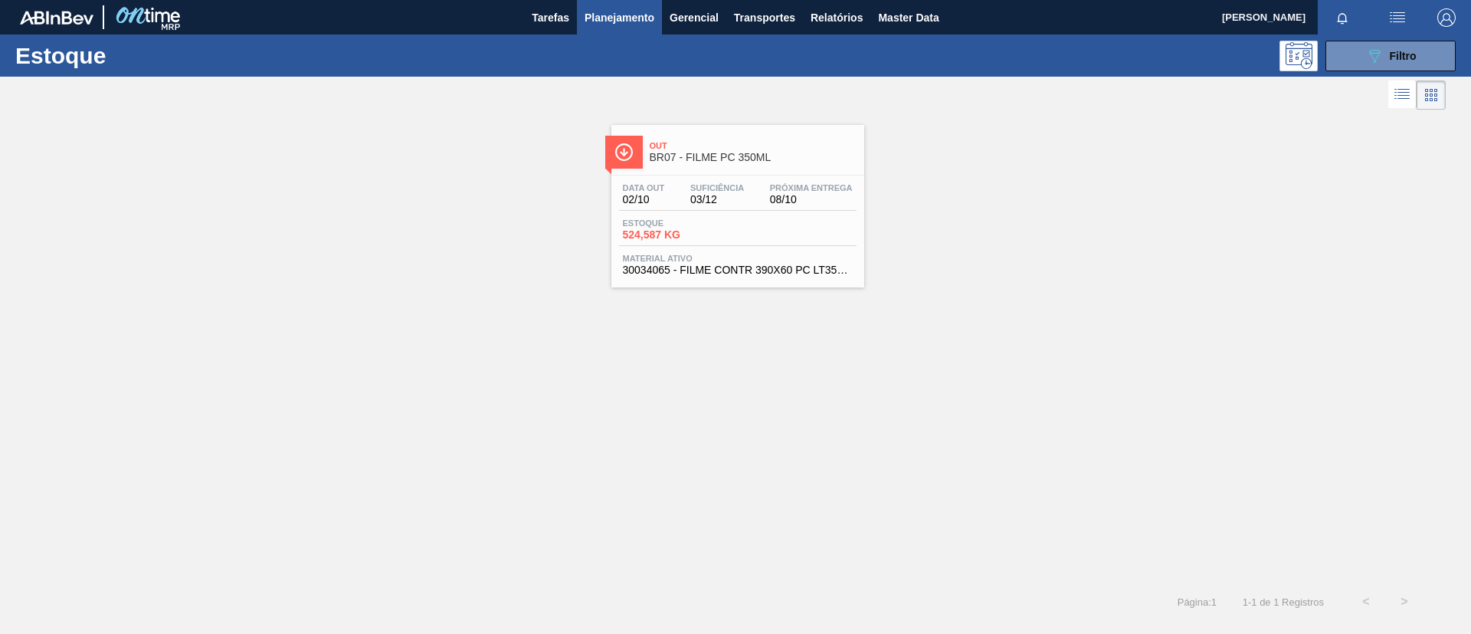
click at [746, 161] on span "BR07 - FILME PC 350ML" at bounding box center [753, 157] width 207 height 11
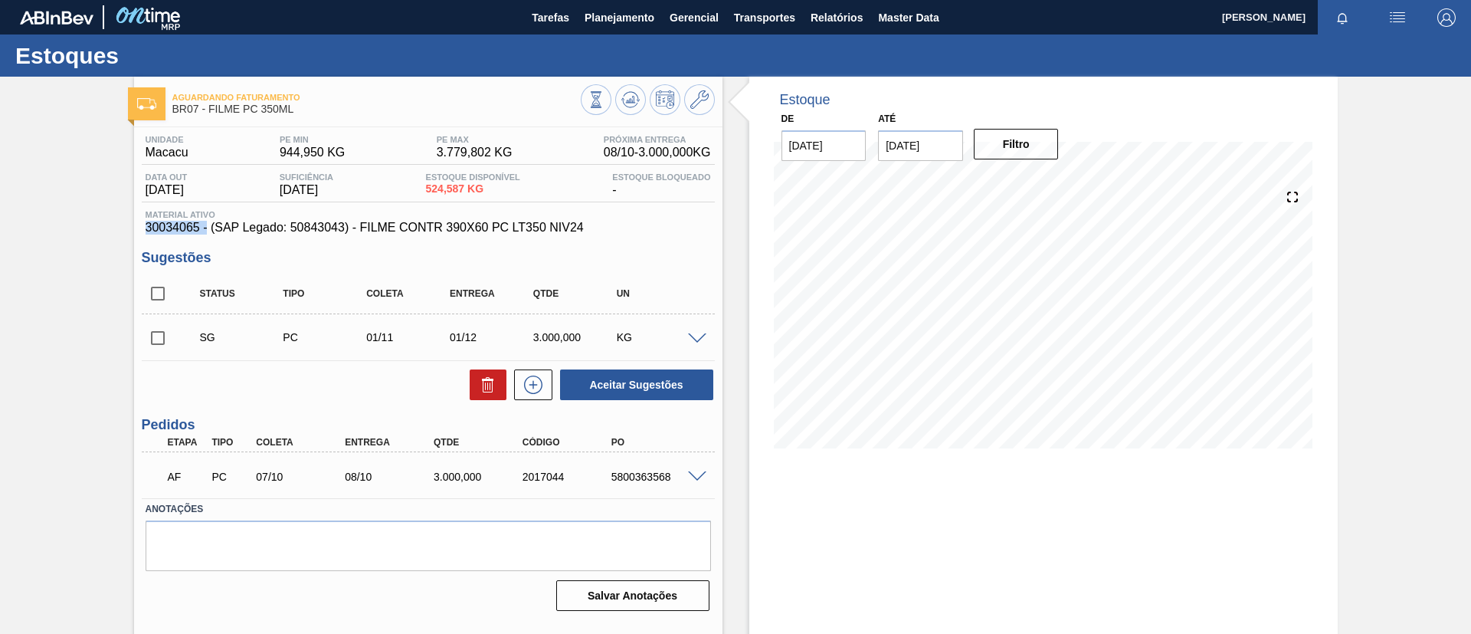
drag, startPoint x: 159, startPoint y: 228, endPoint x: 208, endPoint y: 228, distance: 49.0
click at [208, 228] on div "Unidade Macacu PE MIN 944,950 KG PE MAX 3.779,802 KG Próxima Entrega 08/10 - 3.…" at bounding box center [428, 371] width 589 height 489
copy span "30034065 -"
drag, startPoint x: 605, startPoint y: 230, endPoint x: 360, endPoint y: 231, distance: 244.5
click at [360, 231] on span "30034065 - (SAP Legado: 50843043) - FILME CONTR 390X60 PC LT350 NIV24" at bounding box center [429, 228] width 566 height 14
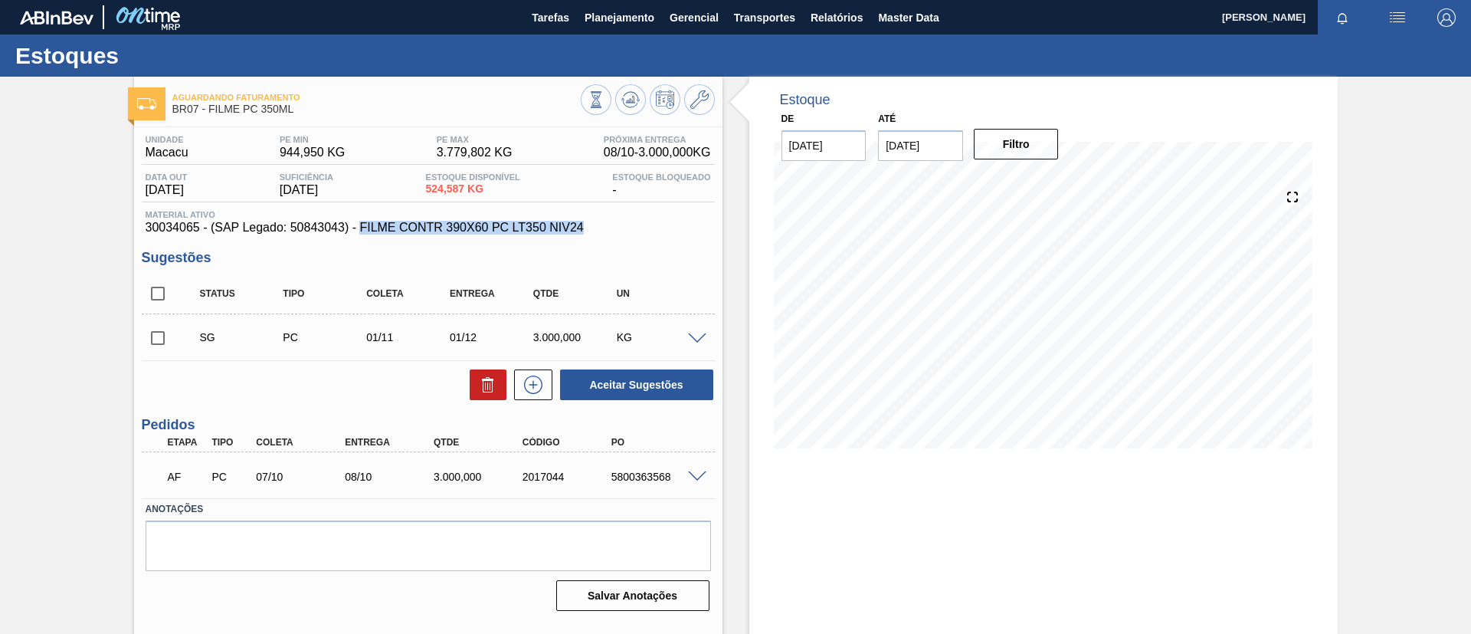
copy span "FILME CONTR 390X60 PC LT350 NIV24"
click at [88, 388] on div "Aguardando Faturamento BR07 - FILME PC 350ML Unidade Macacu PE MIN 944,950 KG P…" at bounding box center [735, 368] width 1471 height 582
click at [687, 99] on button at bounding box center [699, 99] width 31 height 31
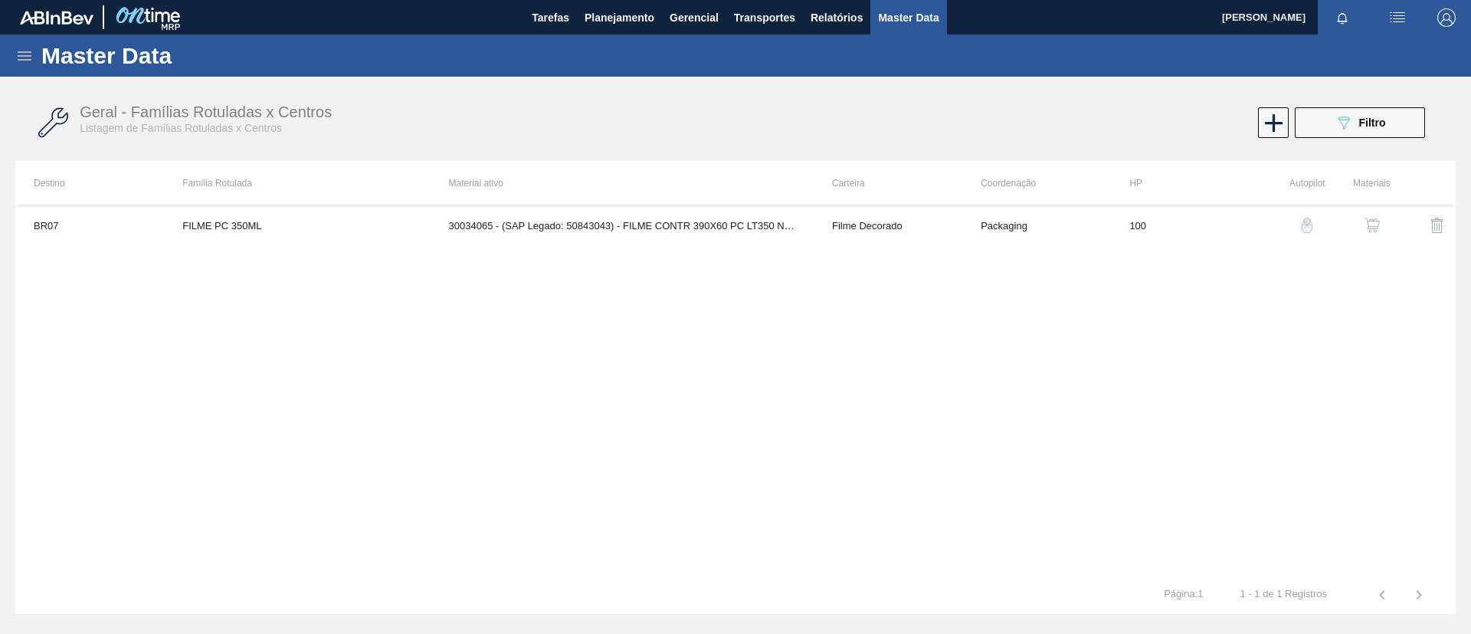
click at [1359, 228] on button "button" at bounding box center [1372, 225] width 37 height 37
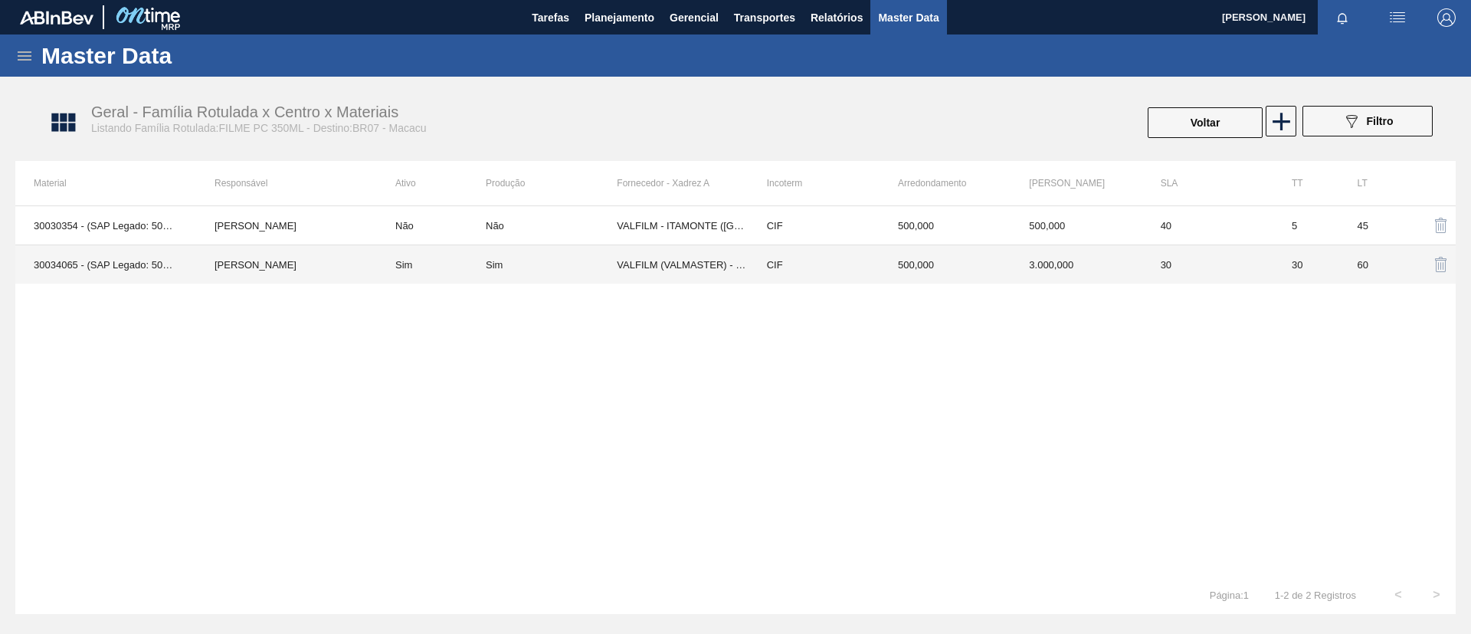
click at [589, 256] on td "Sim" at bounding box center [551, 264] width 131 height 39
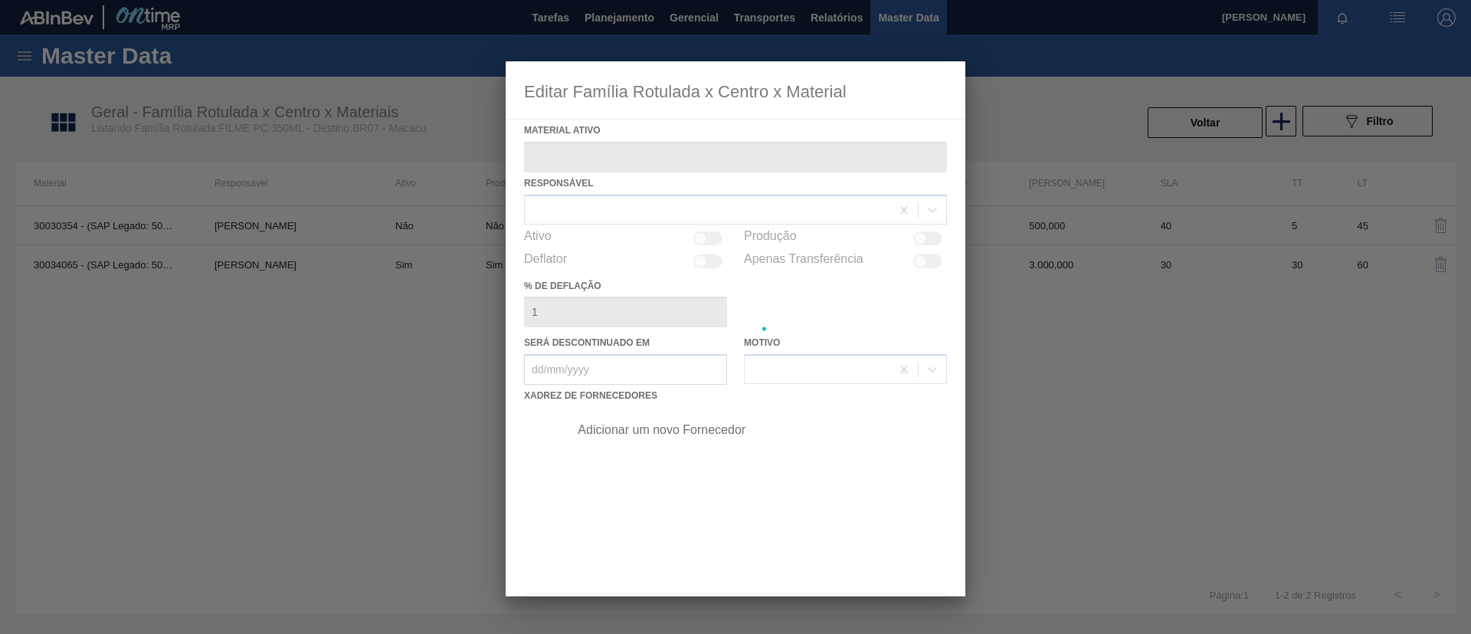
type ativo "30034065 - (SAP Legado: 50843043) - FILME CONTR 390X60 PC LT350 NIV24"
checkbox input "true"
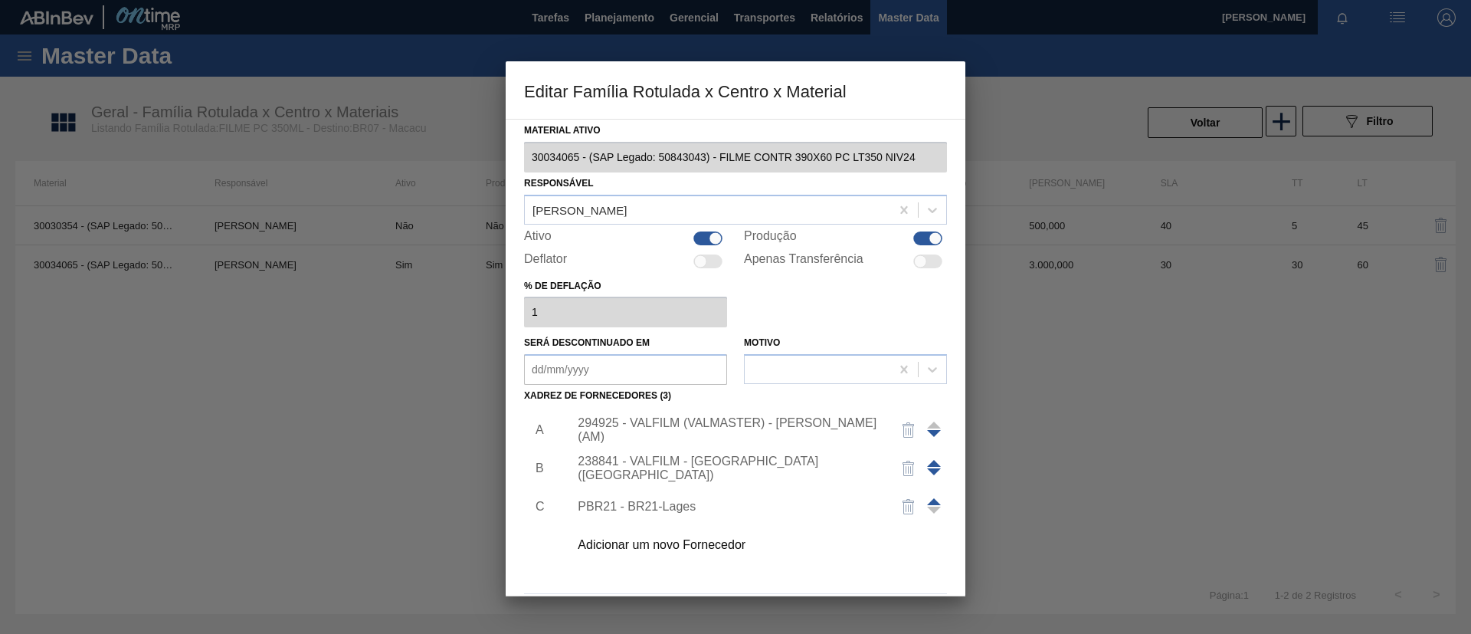
click at [934, 460] on span at bounding box center [934, 463] width 14 height 7
click at [754, 419] on div "238841 - VALFILM - ITAMONTE (MG)" at bounding box center [753, 430] width 387 height 38
click at [761, 426] on div "238841 - VALFILM - ITAMONTE (MG)" at bounding box center [728, 430] width 300 height 28
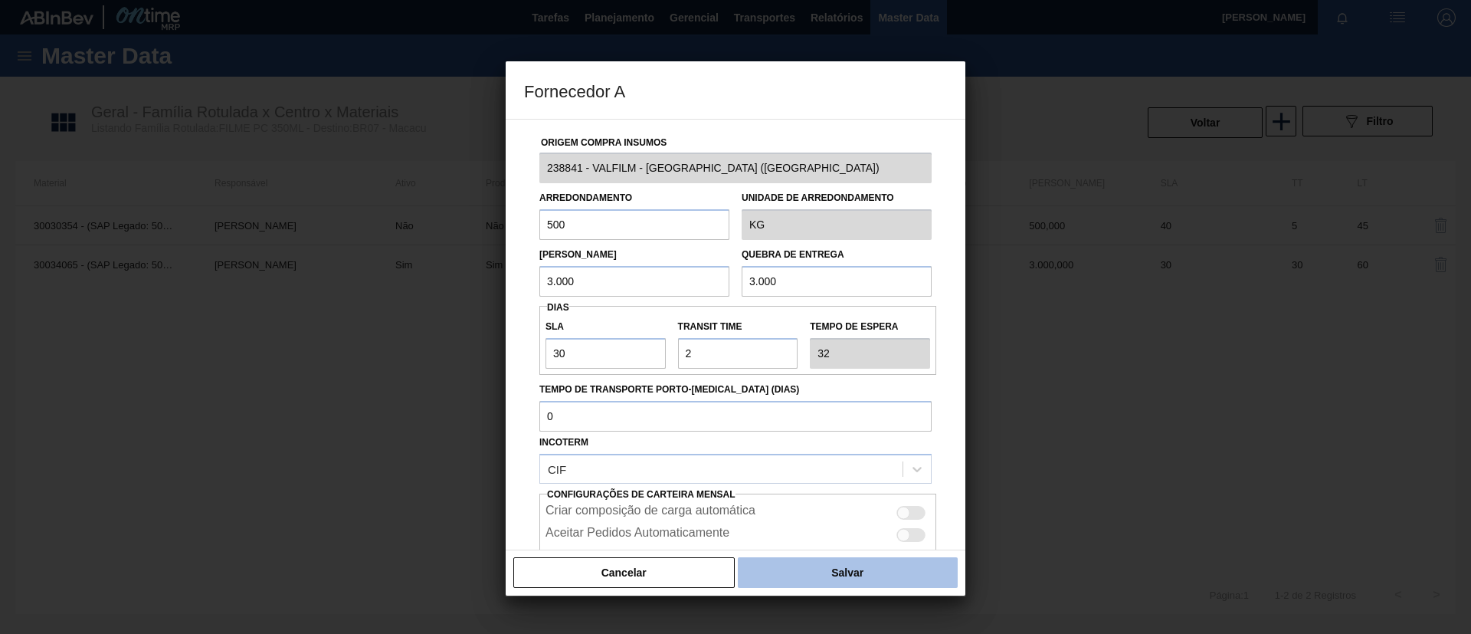
click at [815, 562] on button "Salvar" at bounding box center [848, 572] width 220 height 31
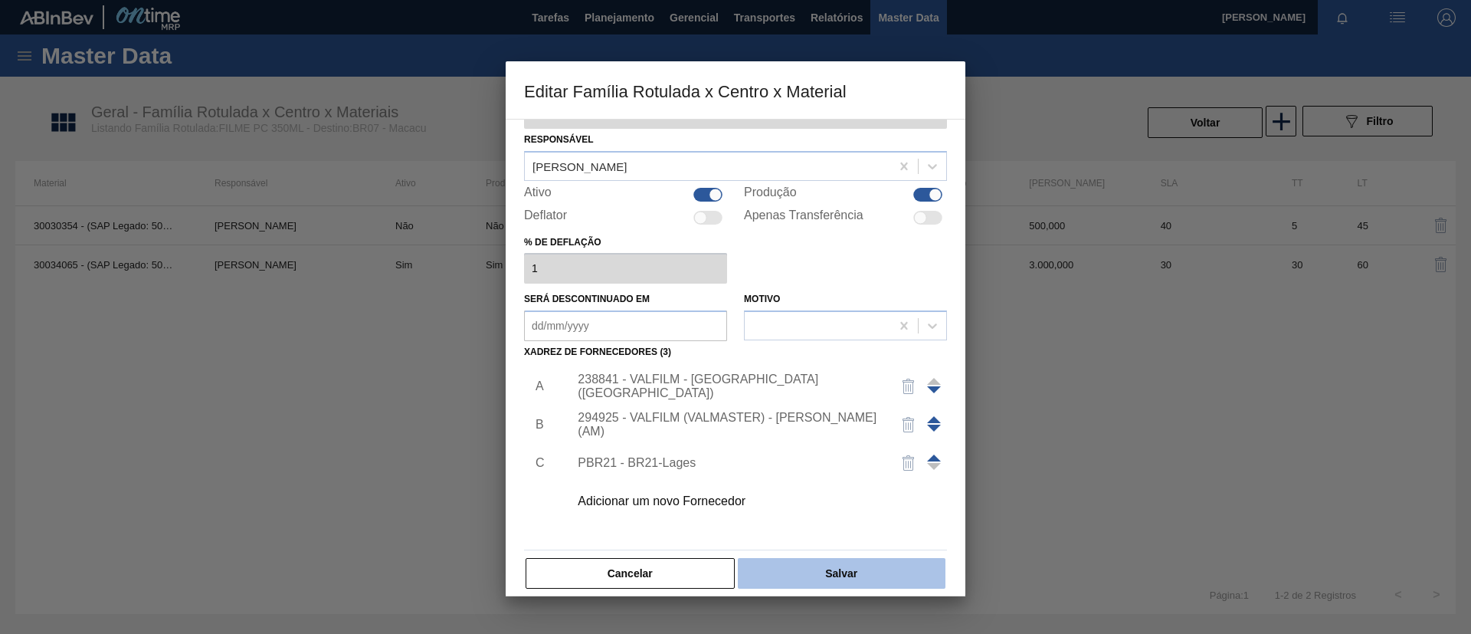
scroll to position [57, 0]
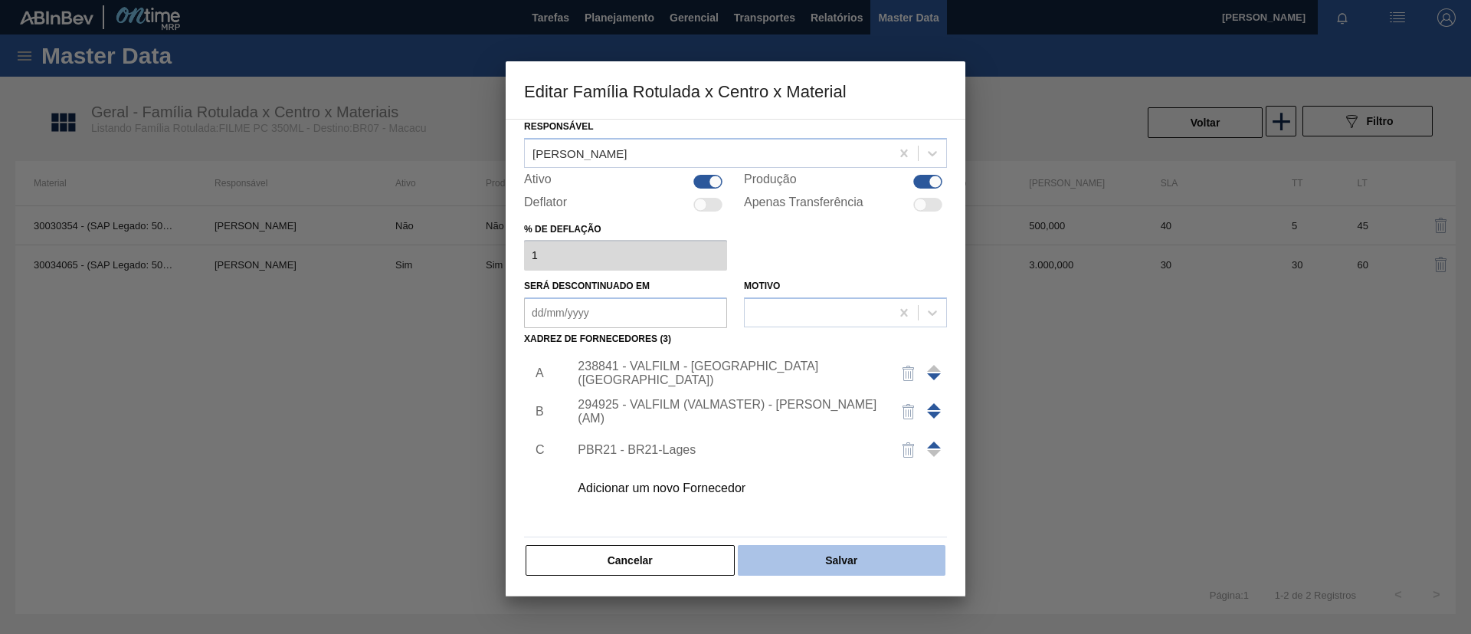
click at [843, 553] on button "Salvar" at bounding box center [842, 560] width 208 height 31
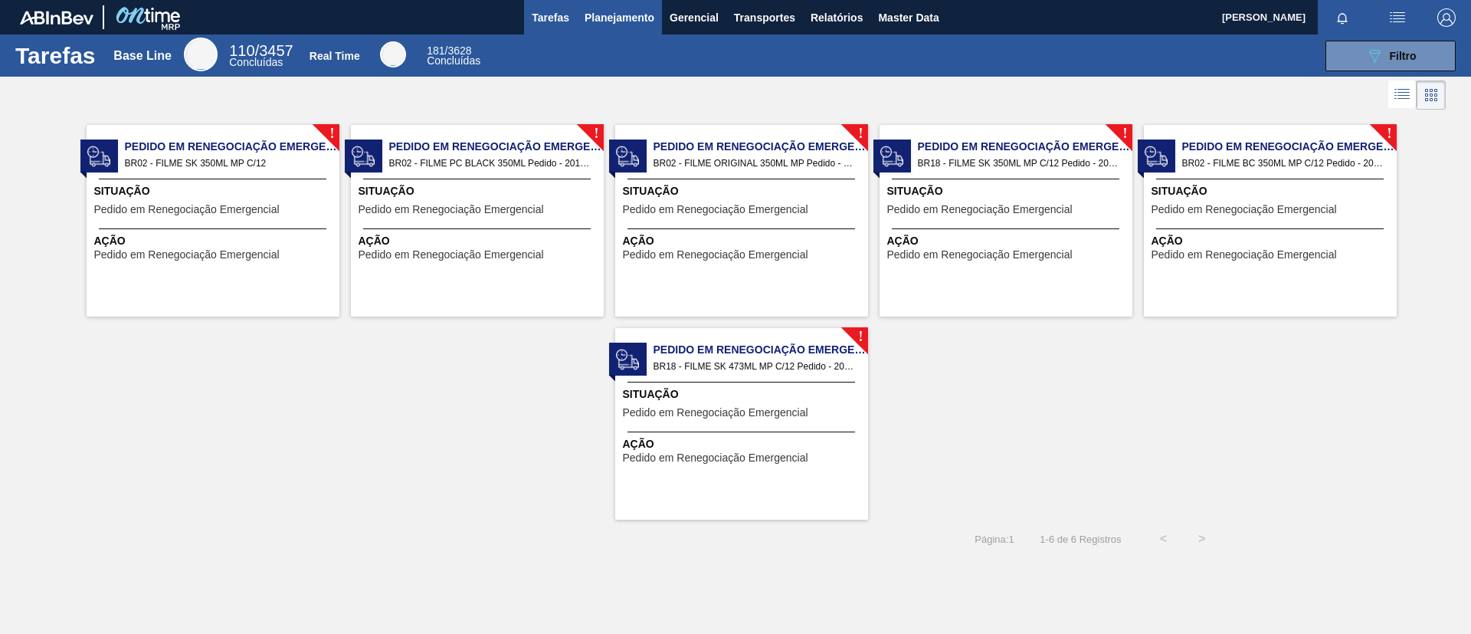
click at [598, 23] on span "Planejamento" at bounding box center [620, 17] width 70 height 18
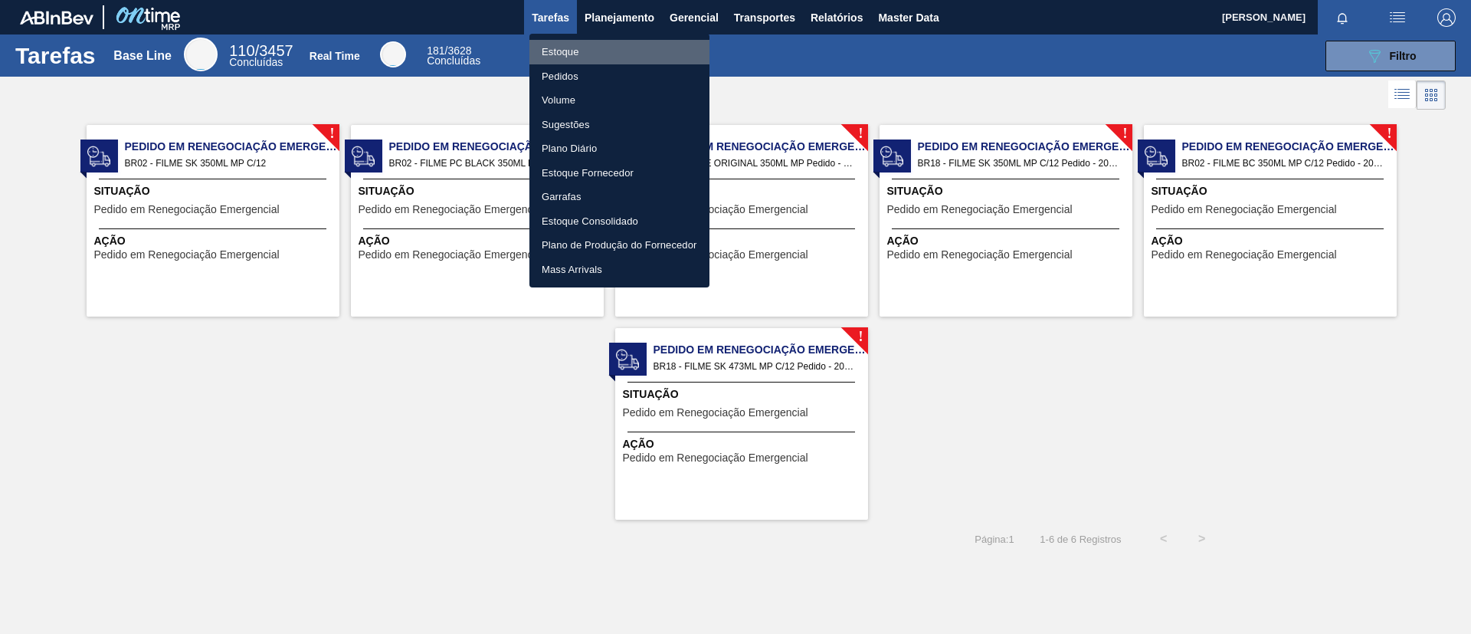
click at [600, 43] on li "Estoque" at bounding box center [620, 52] width 180 height 25
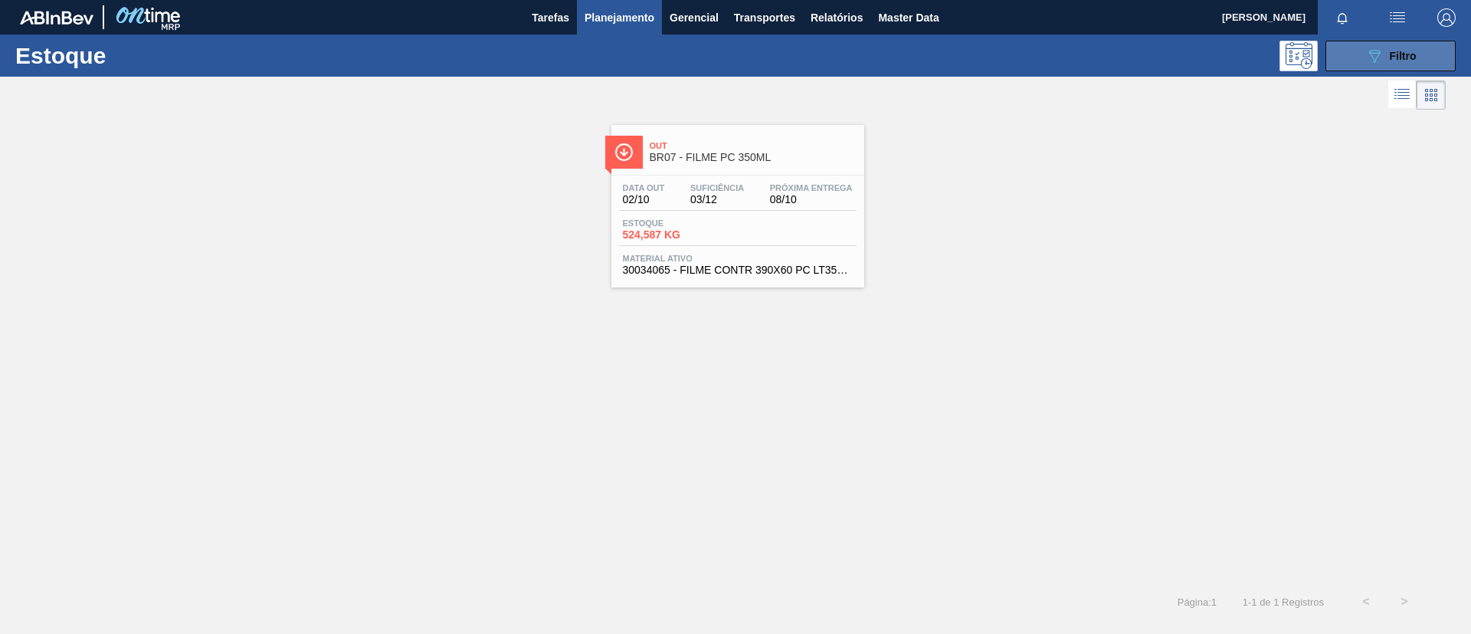
click at [1348, 57] on button "089F7B8B-B2A5-4AFE-B5C0-19BA573D28AC Filtro" at bounding box center [1391, 56] width 130 height 31
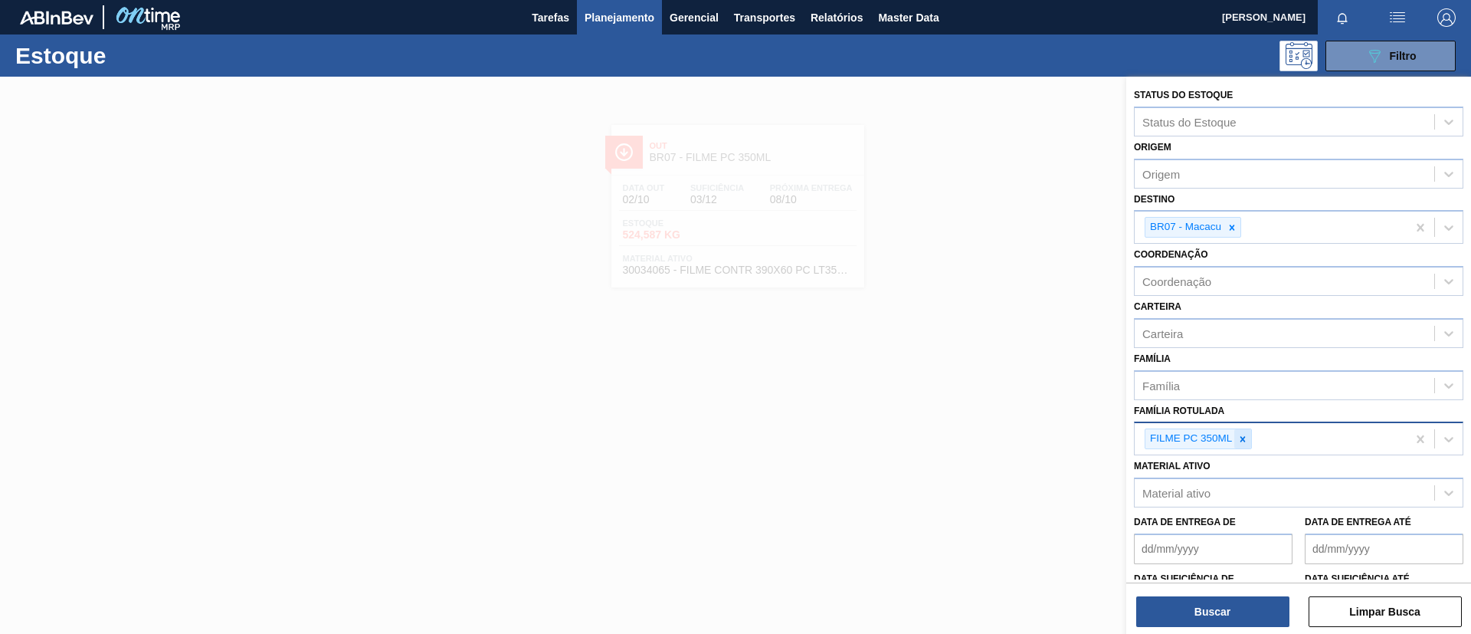
click at [1242, 429] on div at bounding box center [1243, 438] width 17 height 19
click at [1230, 390] on div "Família" at bounding box center [1285, 385] width 300 height 22
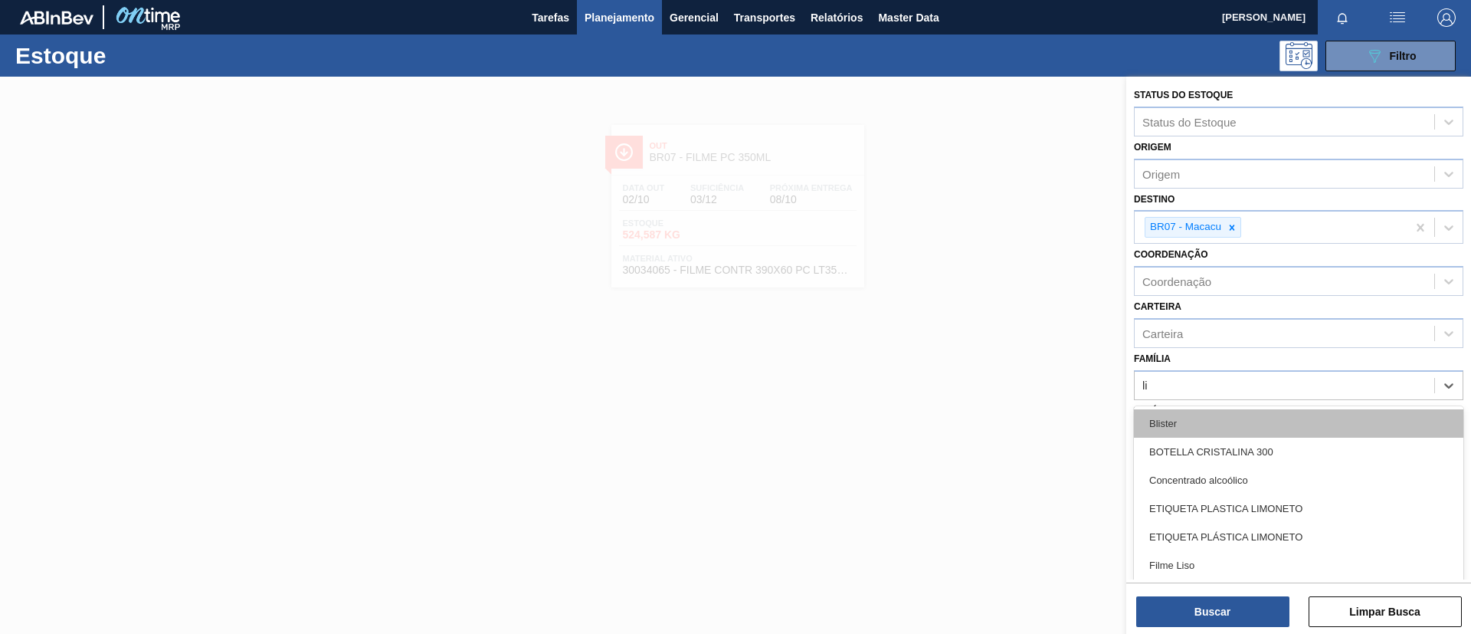
type input "lis"
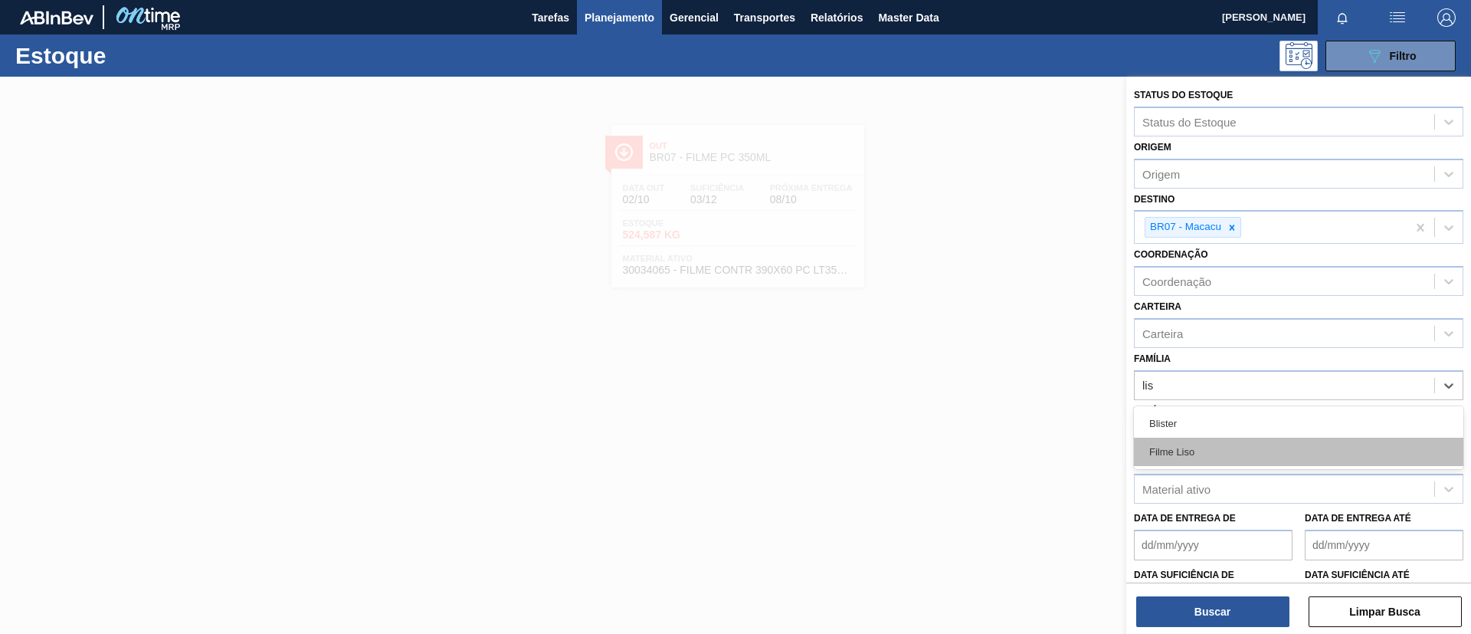
click at [1235, 440] on div "Filme Liso" at bounding box center [1299, 452] width 330 height 28
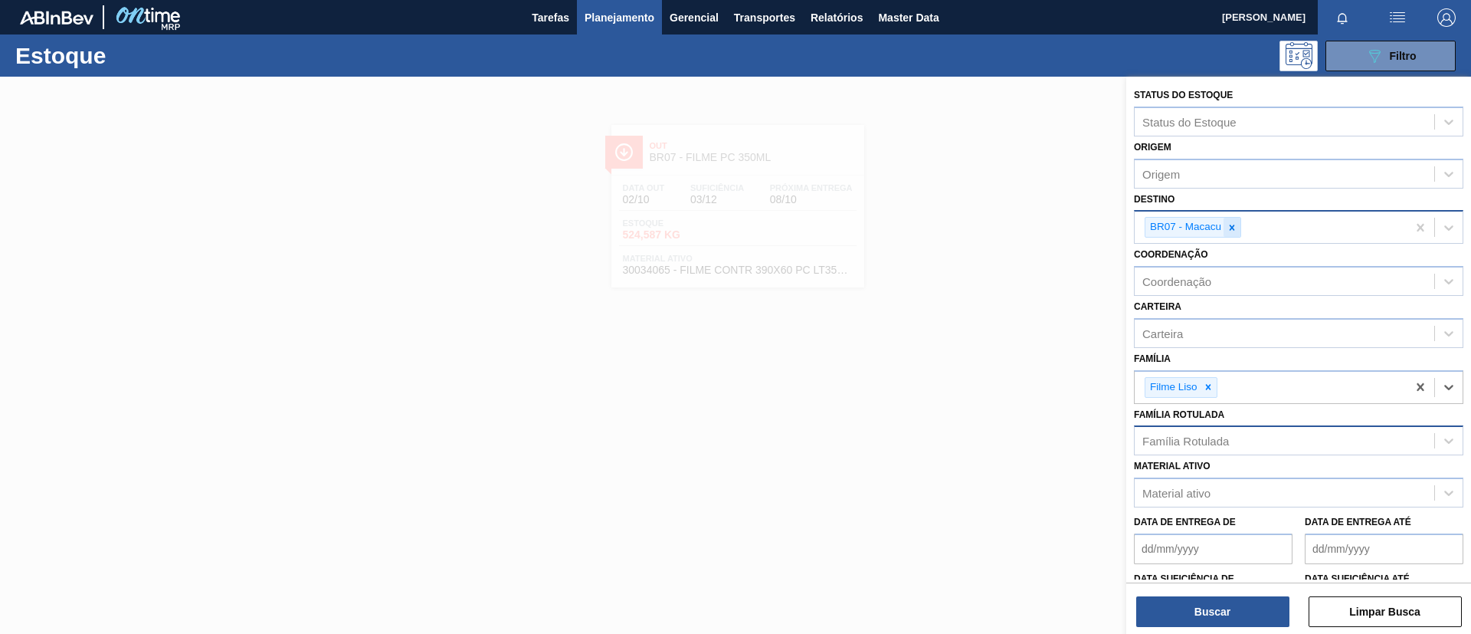
click at [1229, 231] on icon at bounding box center [1232, 227] width 11 height 11
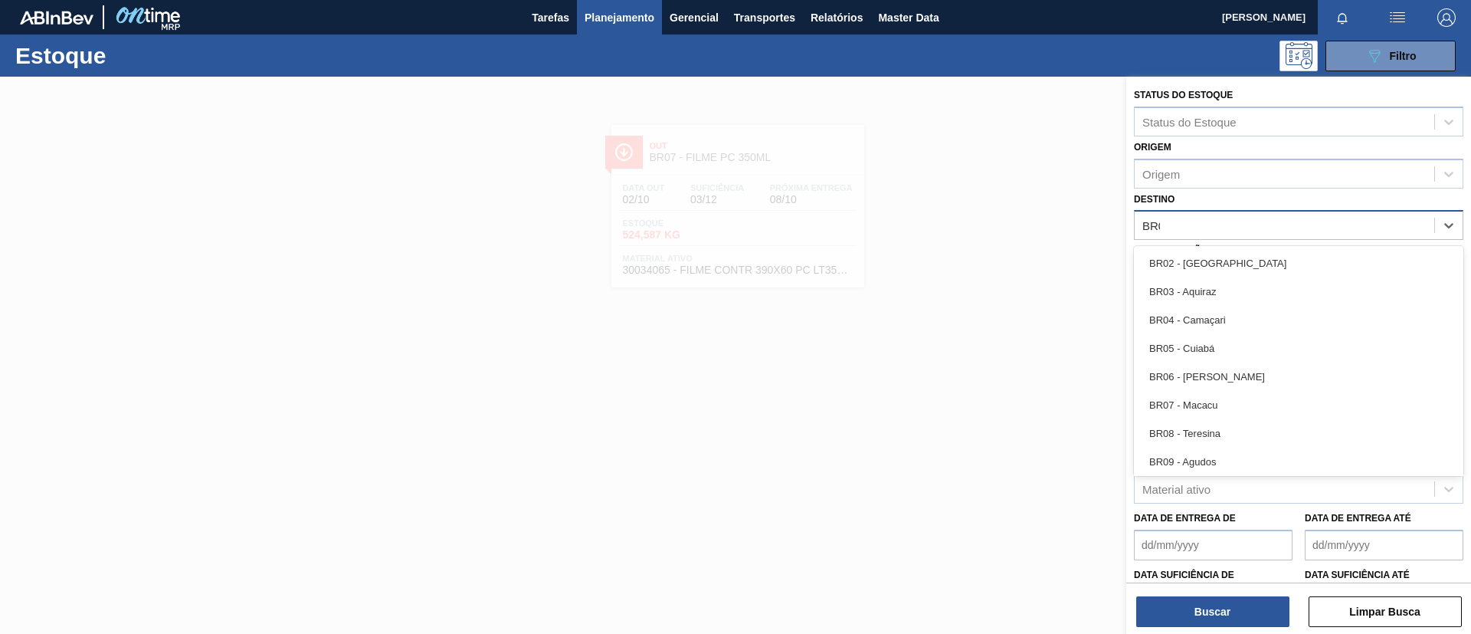
type input "BR07"
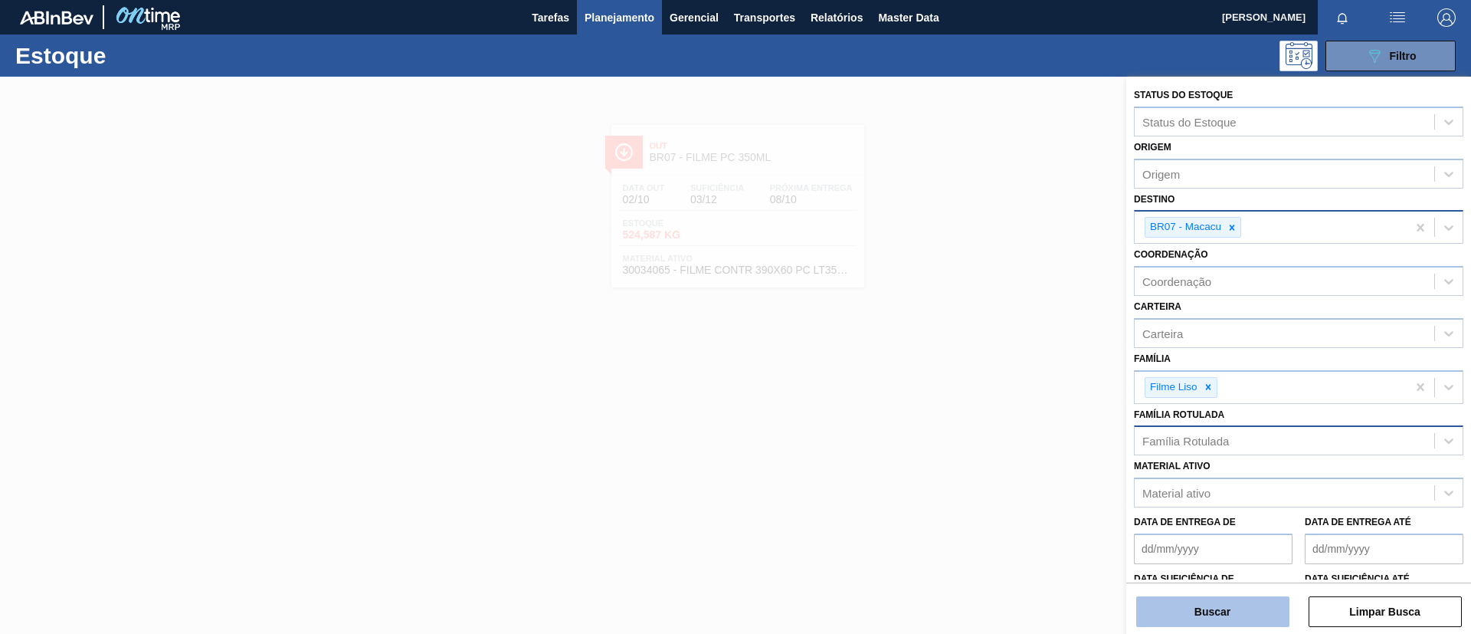
click at [1244, 623] on button "Buscar" at bounding box center [1212, 611] width 153 height 31
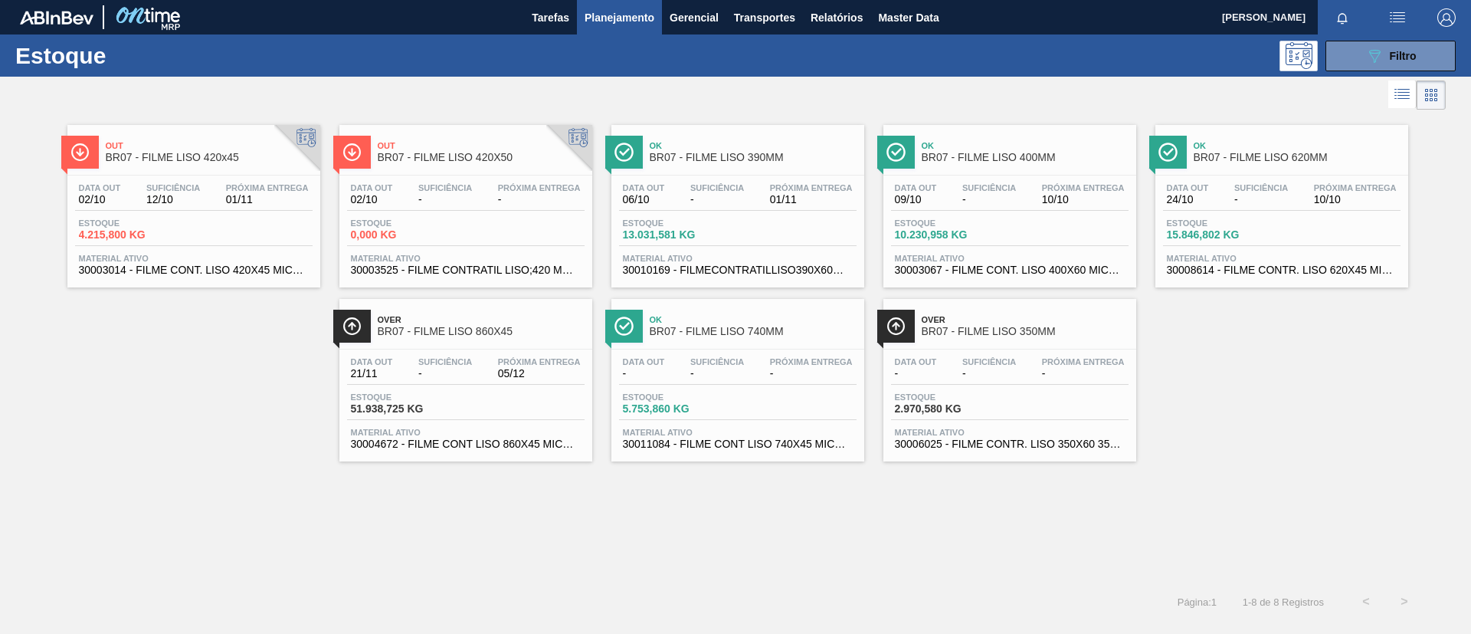
click at [264, 172] on div "Out BR07 - FILME LISO 420x45 Data out 02/10 Suficiência 12/10 Próxima Entrega 0…" at bounding box center [193, 206] width 253 height 162
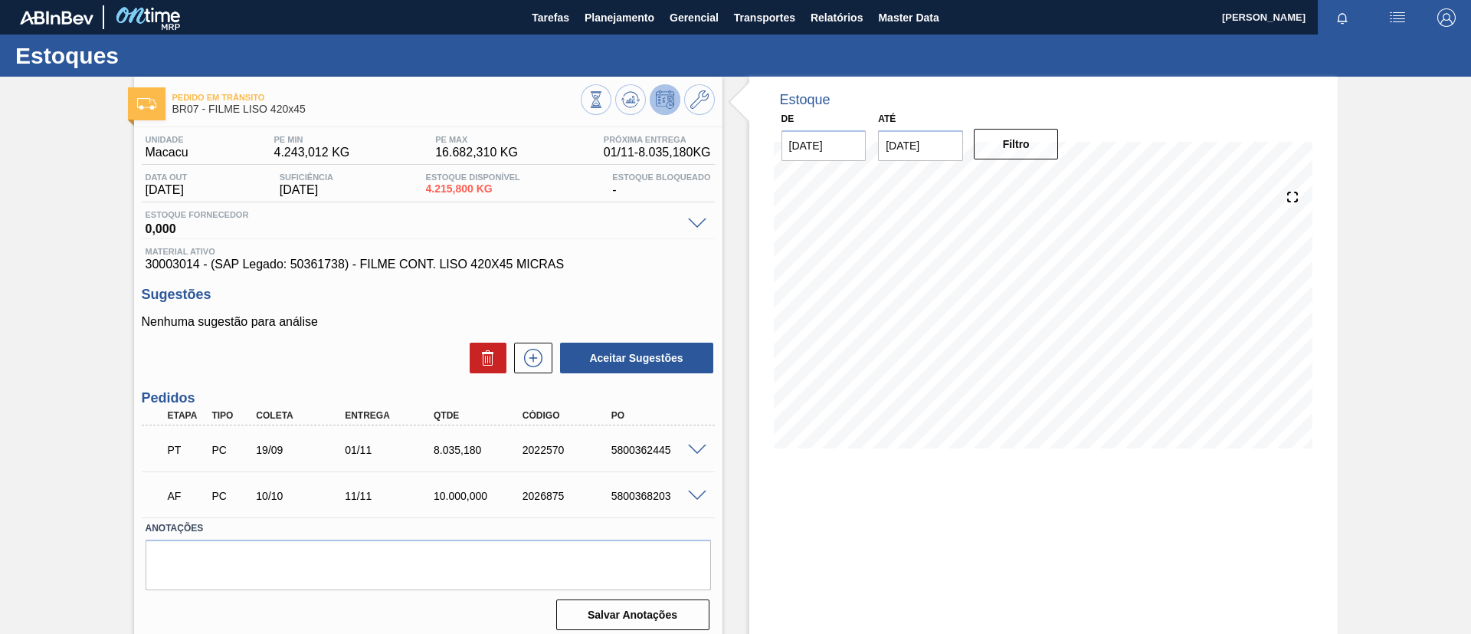
click at [0, 336] on div "Pedido em Trânsito BR07 - FILME LISO 420x45 Unidade Macacu PE MIN 4.243,012 KG …" at bounding box center [735, 368] width 1471 height 582
click at [632, 38] on div "Estoques" at bounding box center [735, 55] width 1471 height 42
click at [634, 22] on span "Planejamento" at bounding box center [620, 17] width 70 height 18
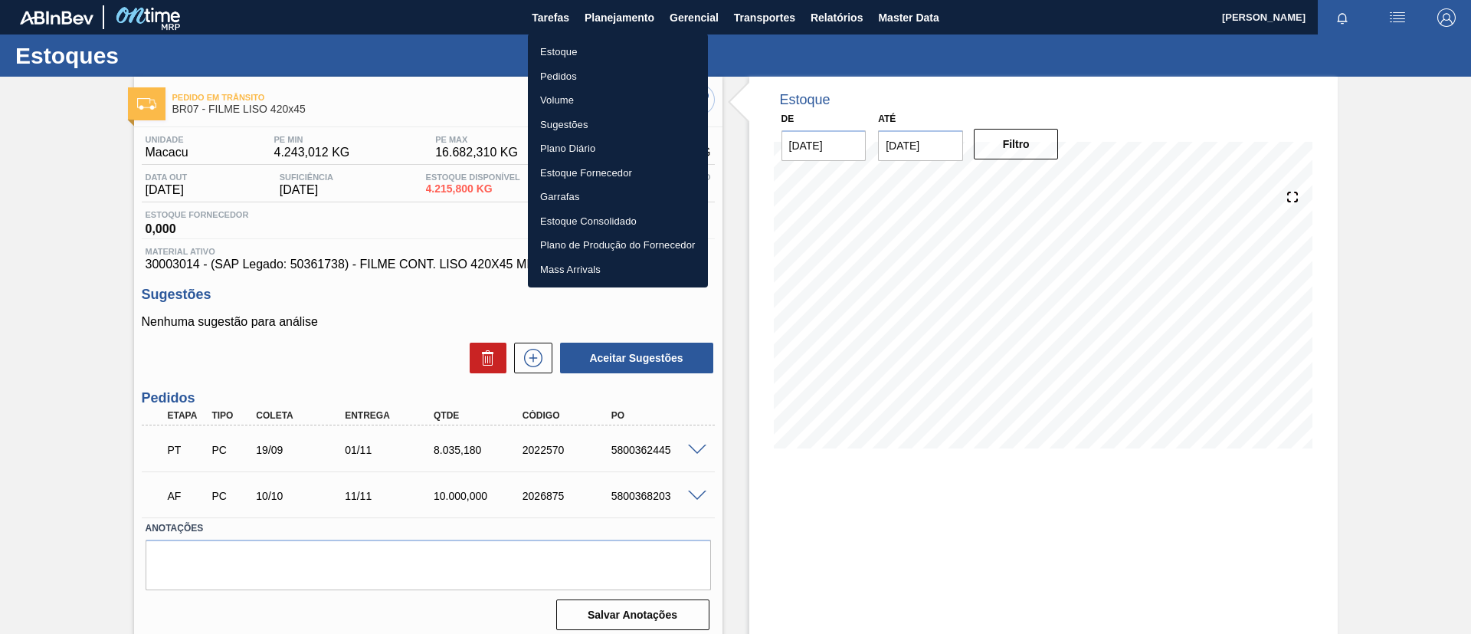
click at [620, 50] on li "Estoque" at bounding box center [618, 52] width 180 height 25
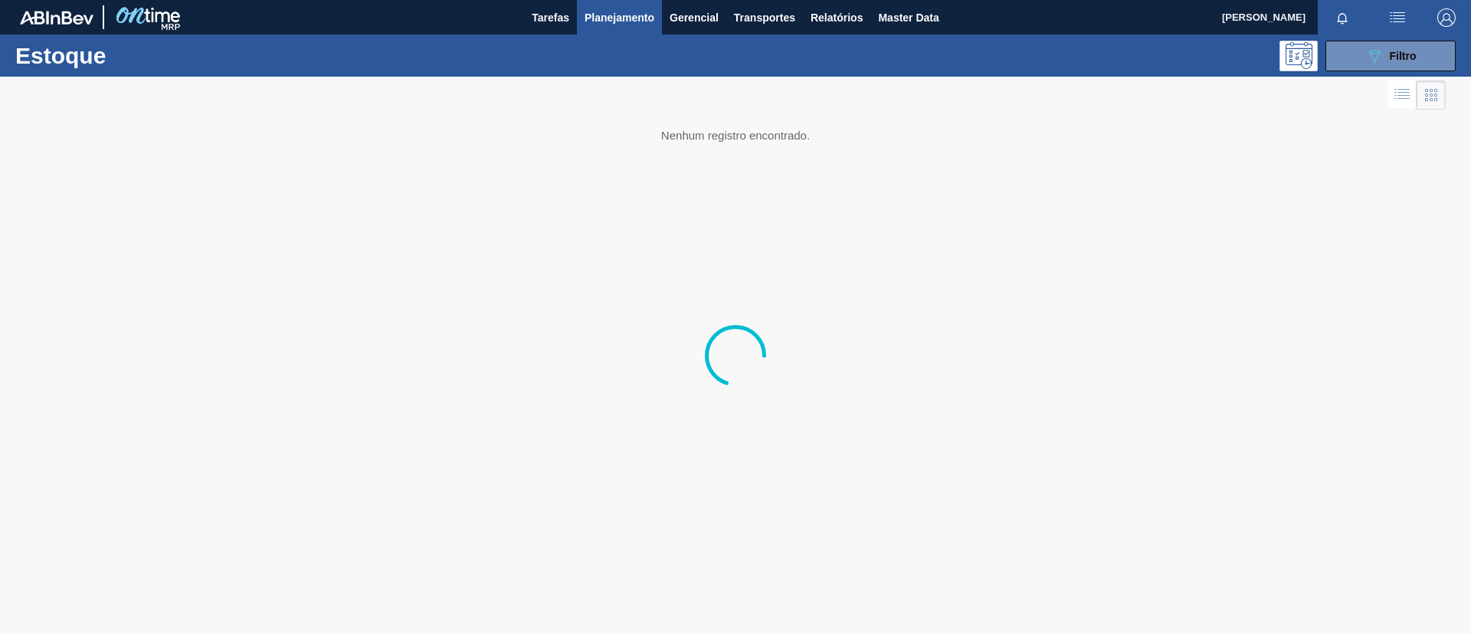
click at [1372, 70] on button "089F7B8B-B2A5-4AFE-B5C0-19BA573D28AC Filtro" at bounding box center [1391, 56] width 130 height 31
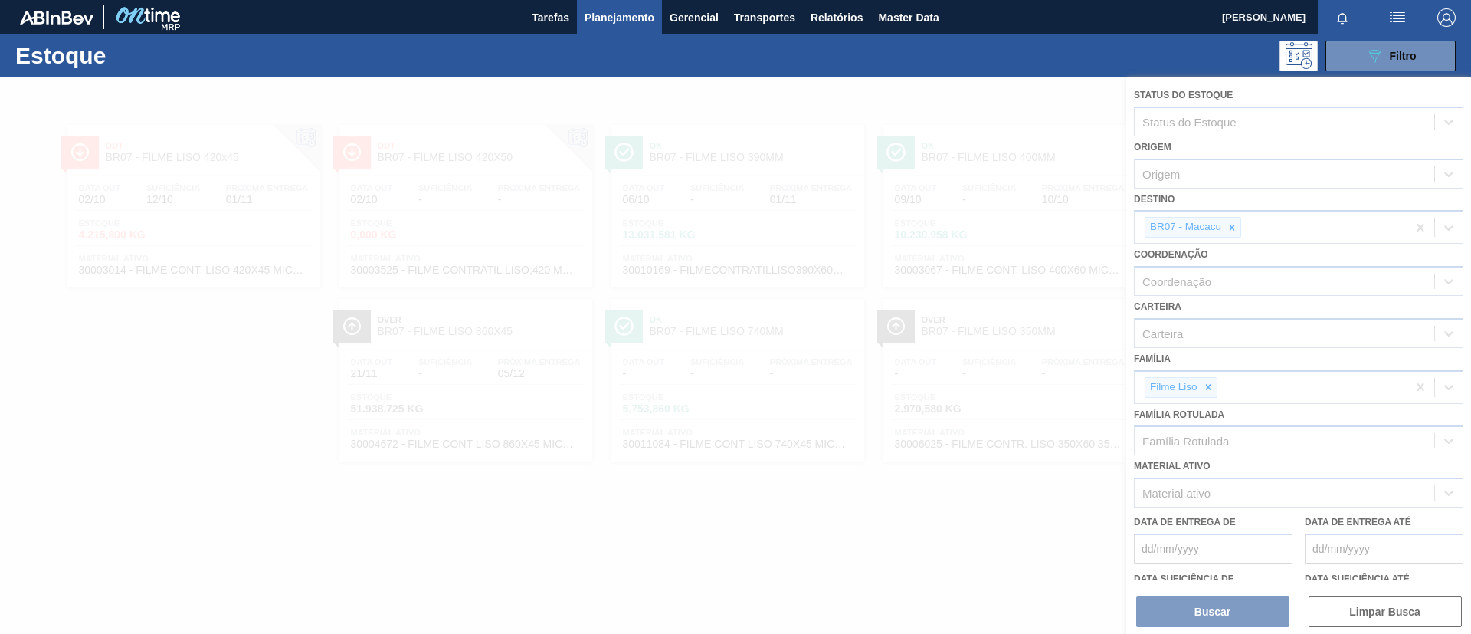
click at [1205, 391] on div at bounding box center [735, 355] width 1471 height 557
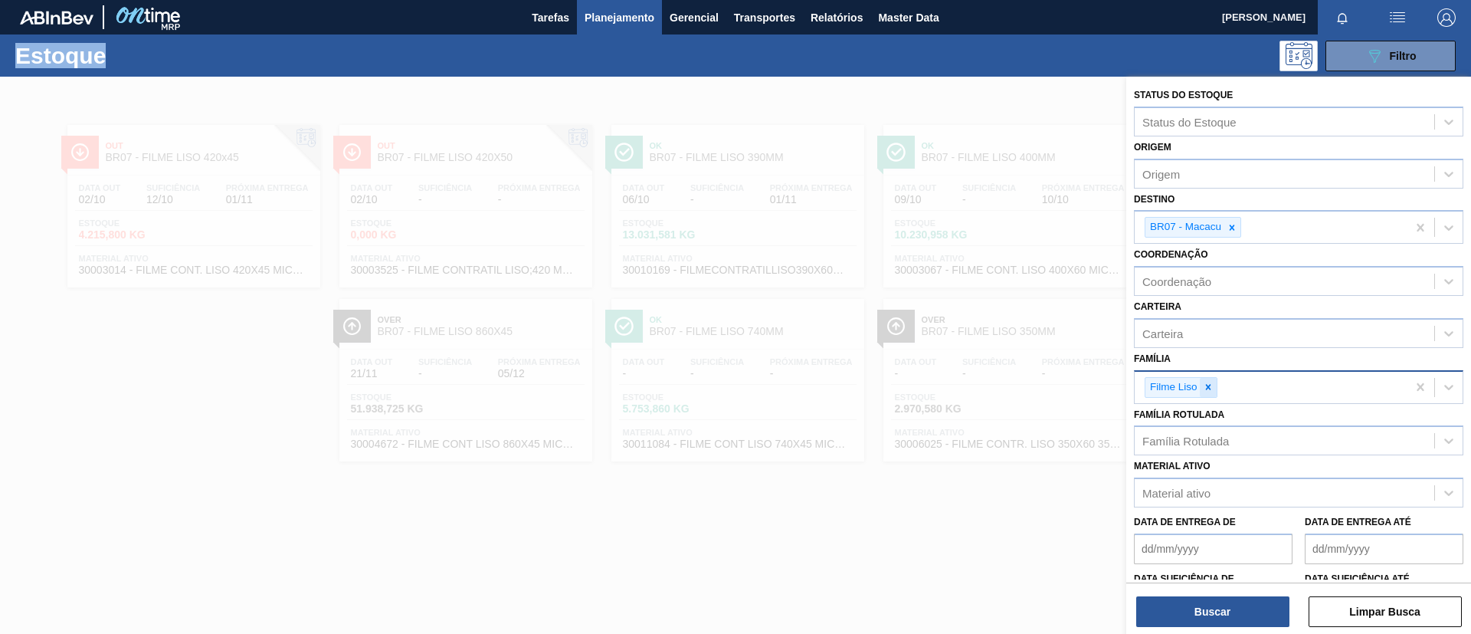
click at [1208, 387] on icon at bounding box center [1207, 386] width 5 height 5
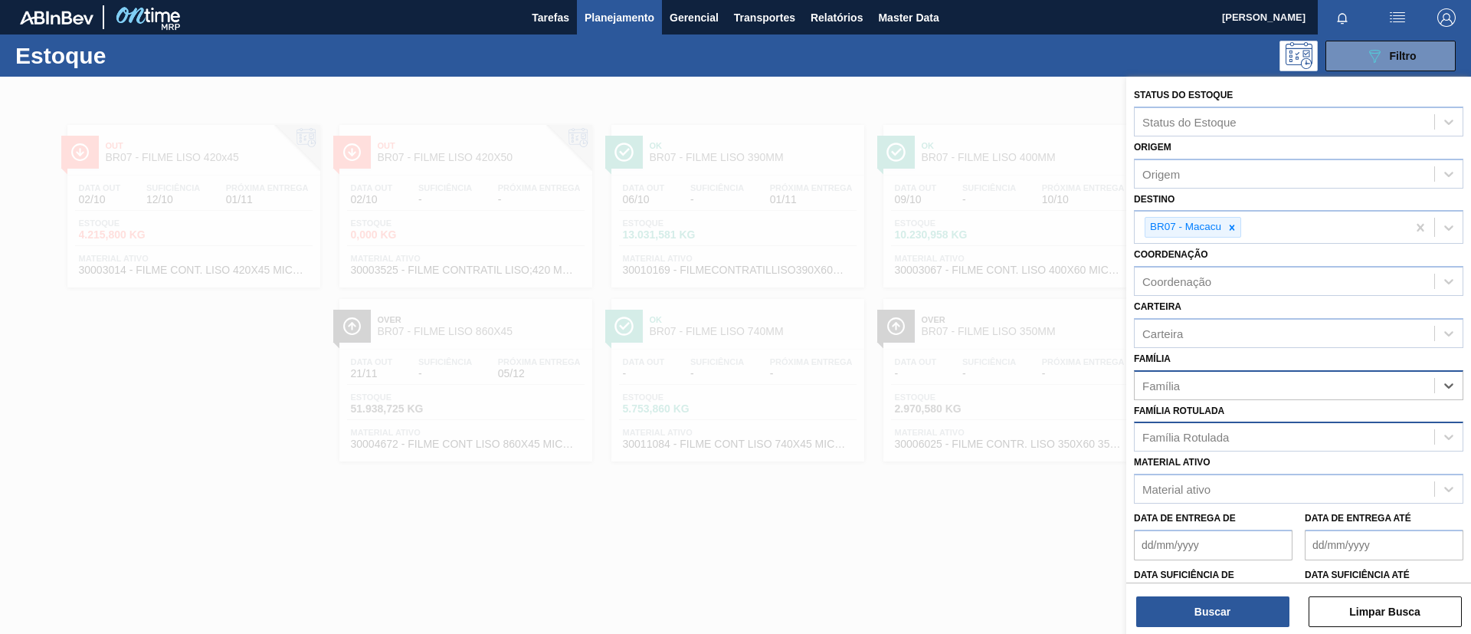
click at [1222, 432] on div "Família Rotulada" at bounding box center [1186, 437] width 87 height 13
type Rotulada "BC 473"
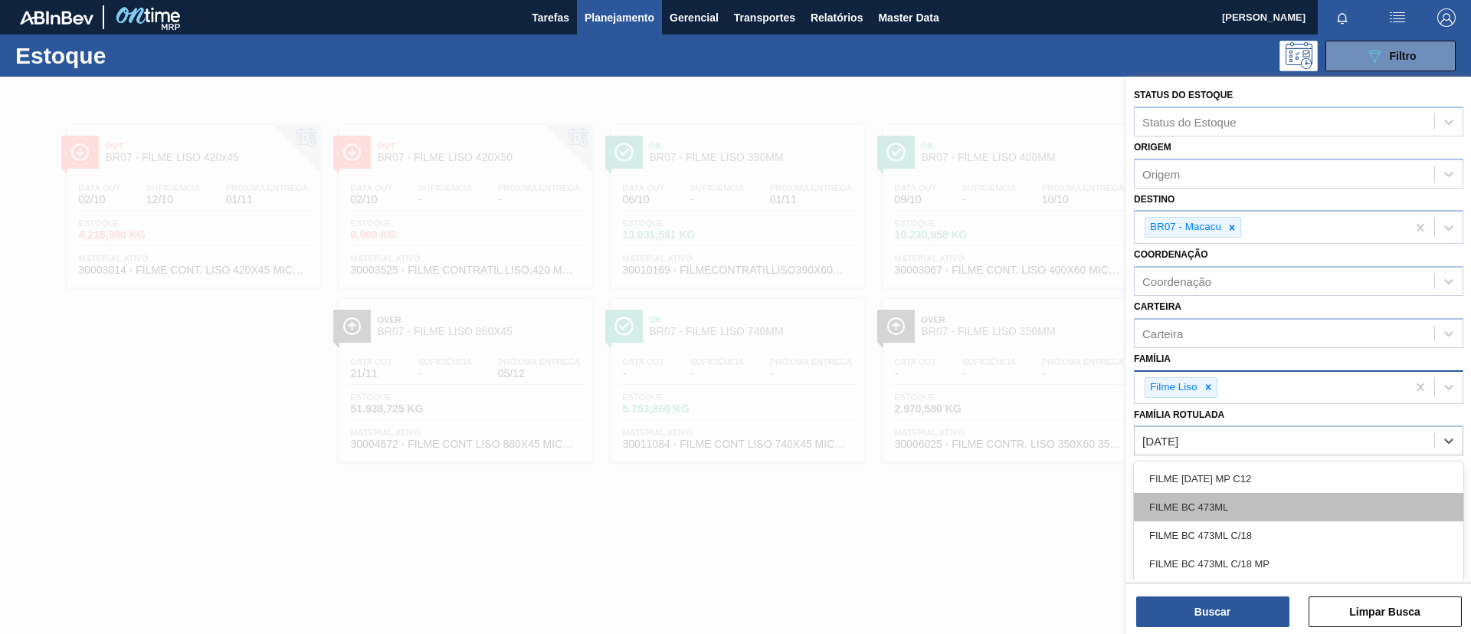
click at [1230, 503] on div "FILME BC 473ML" at bounding box center [1299, 507] width 330 height 28
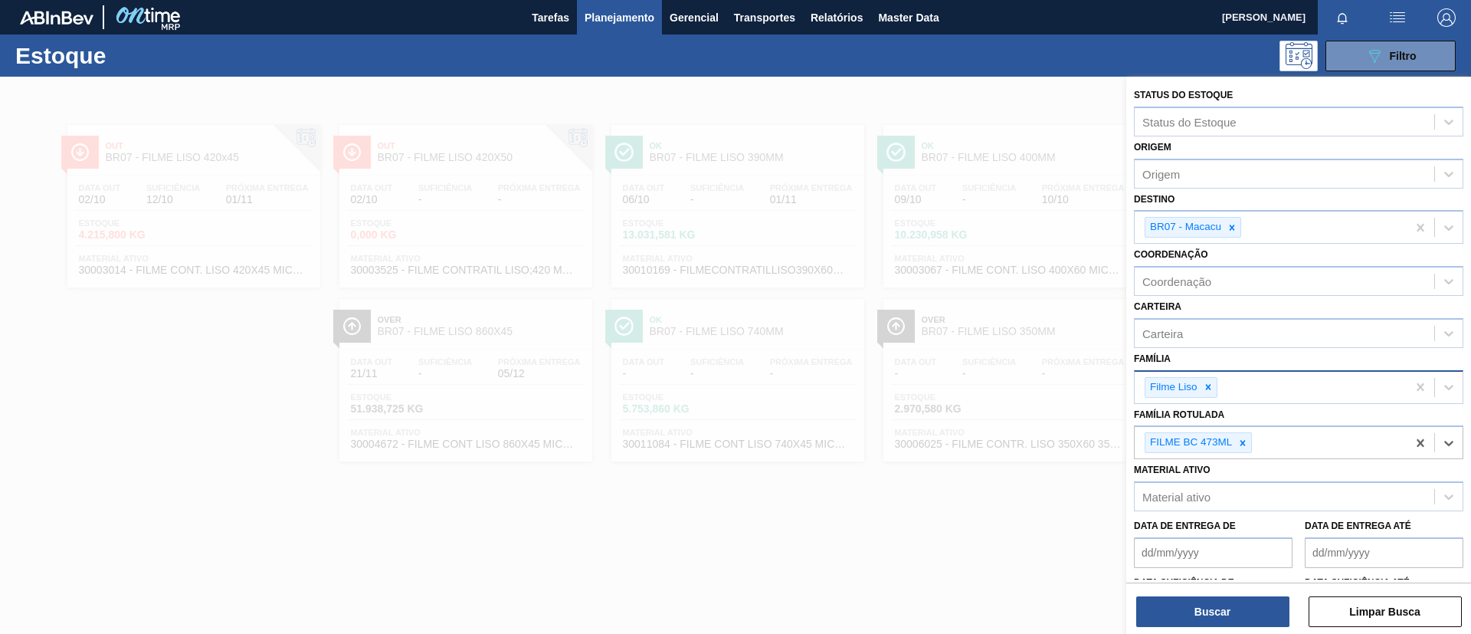
click at [1205, 390] on icon at bounding box center [1208, 387] width 11 height 11
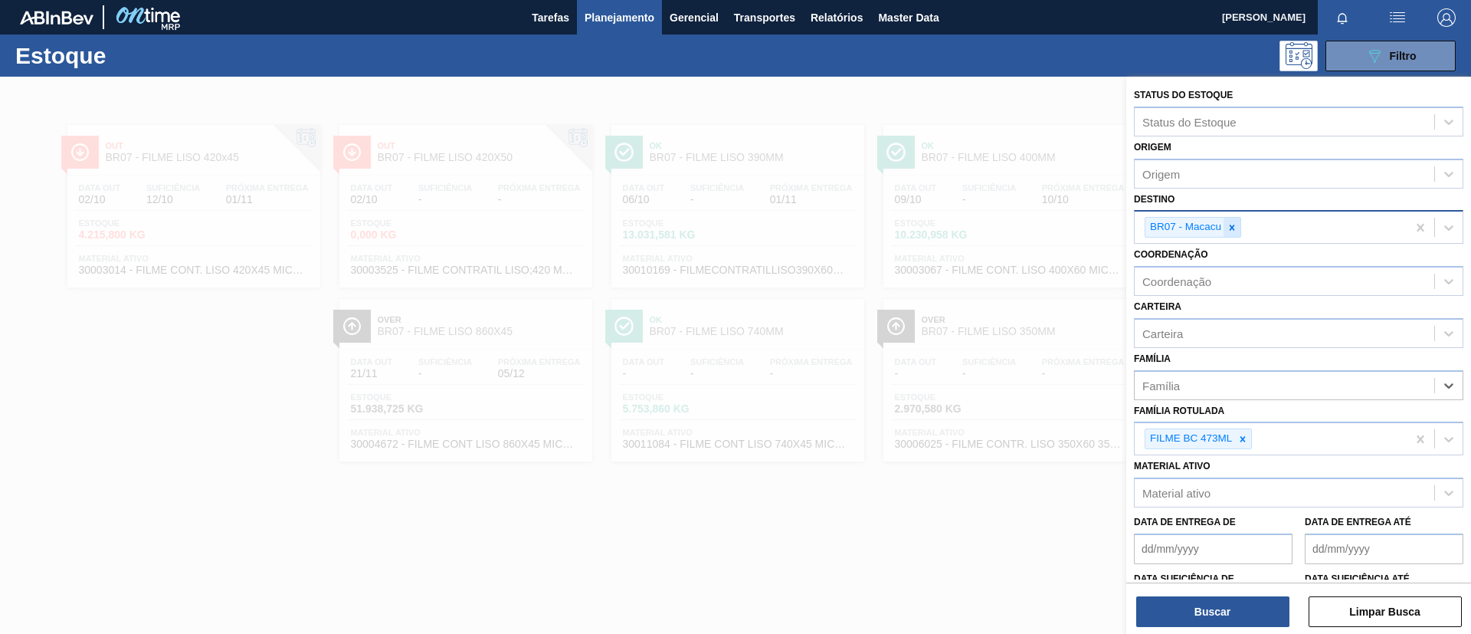
click at [1231, 218] on div at bounding box center [1232, 227] width 17 height 19
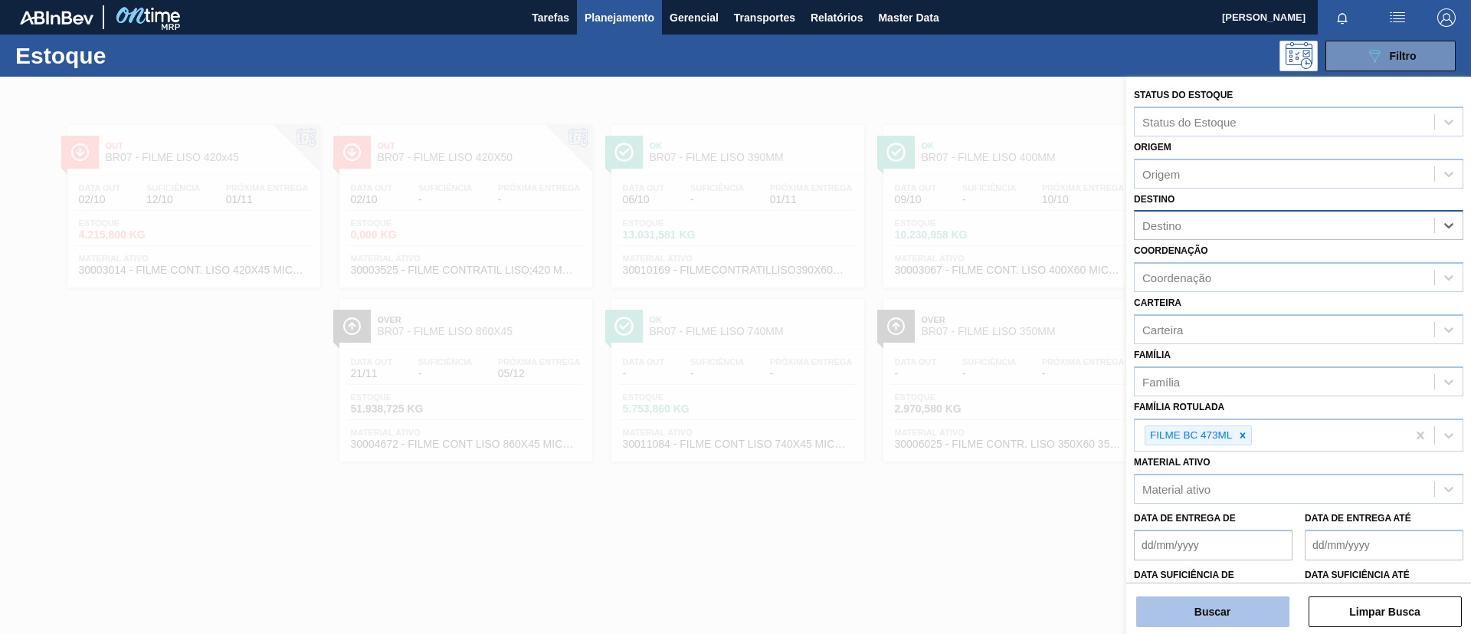
click at [1224, 597] on button "Buscar" at bounding box center [1212, 611] width 153 height 31
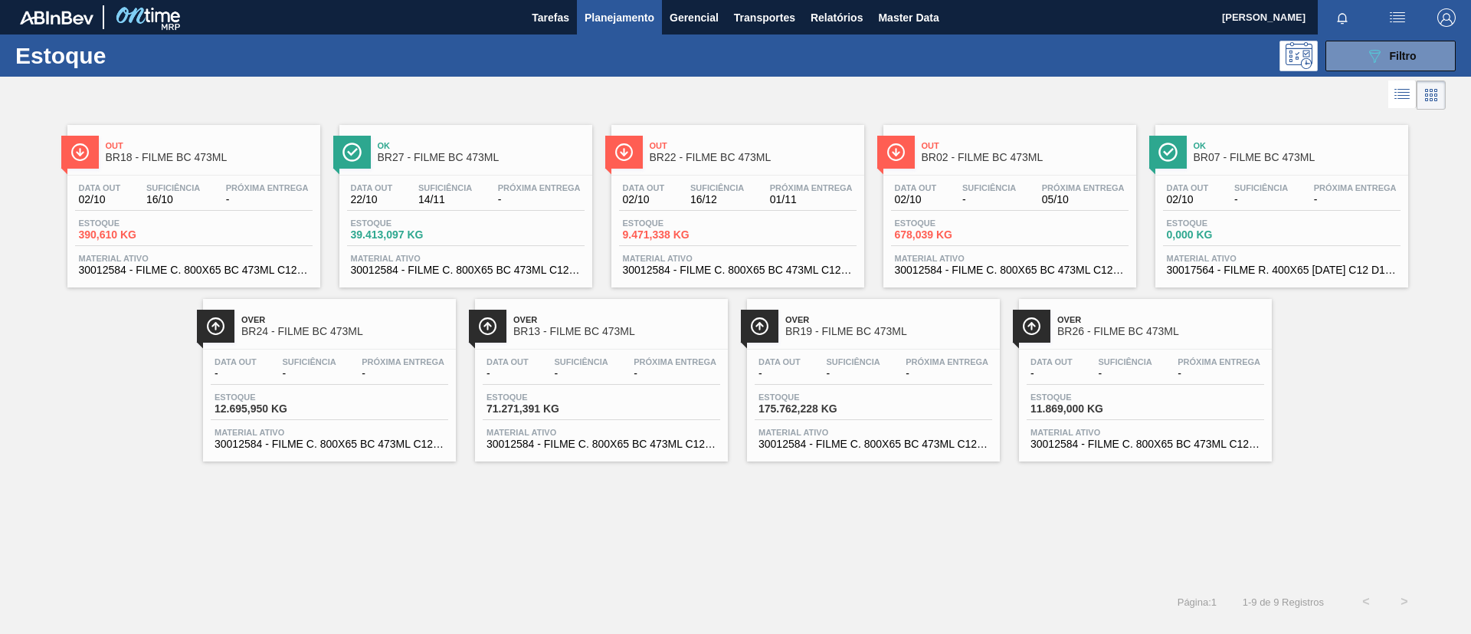
click at [842, 321] on span "Over" at bounding box center [888, 319] width 207 height 9
